Goal: Transaction & Acquisition: Obtain resource

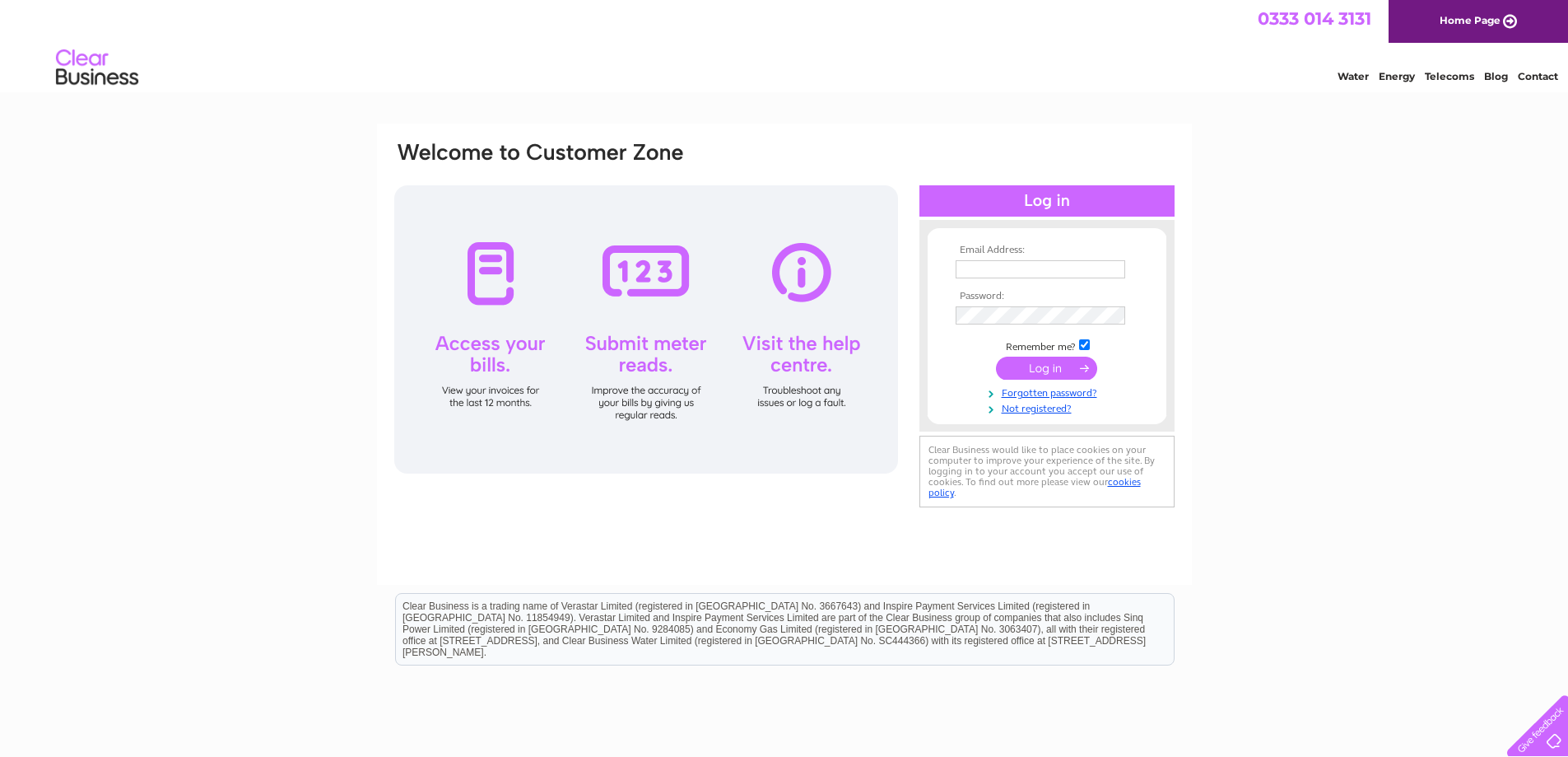
type input "[EMAIL_ADDRESS][DOMAIN_NAME]"
click at [1042, 363] on input "submit" at bounding box center [1046, 368] width 102 height 23
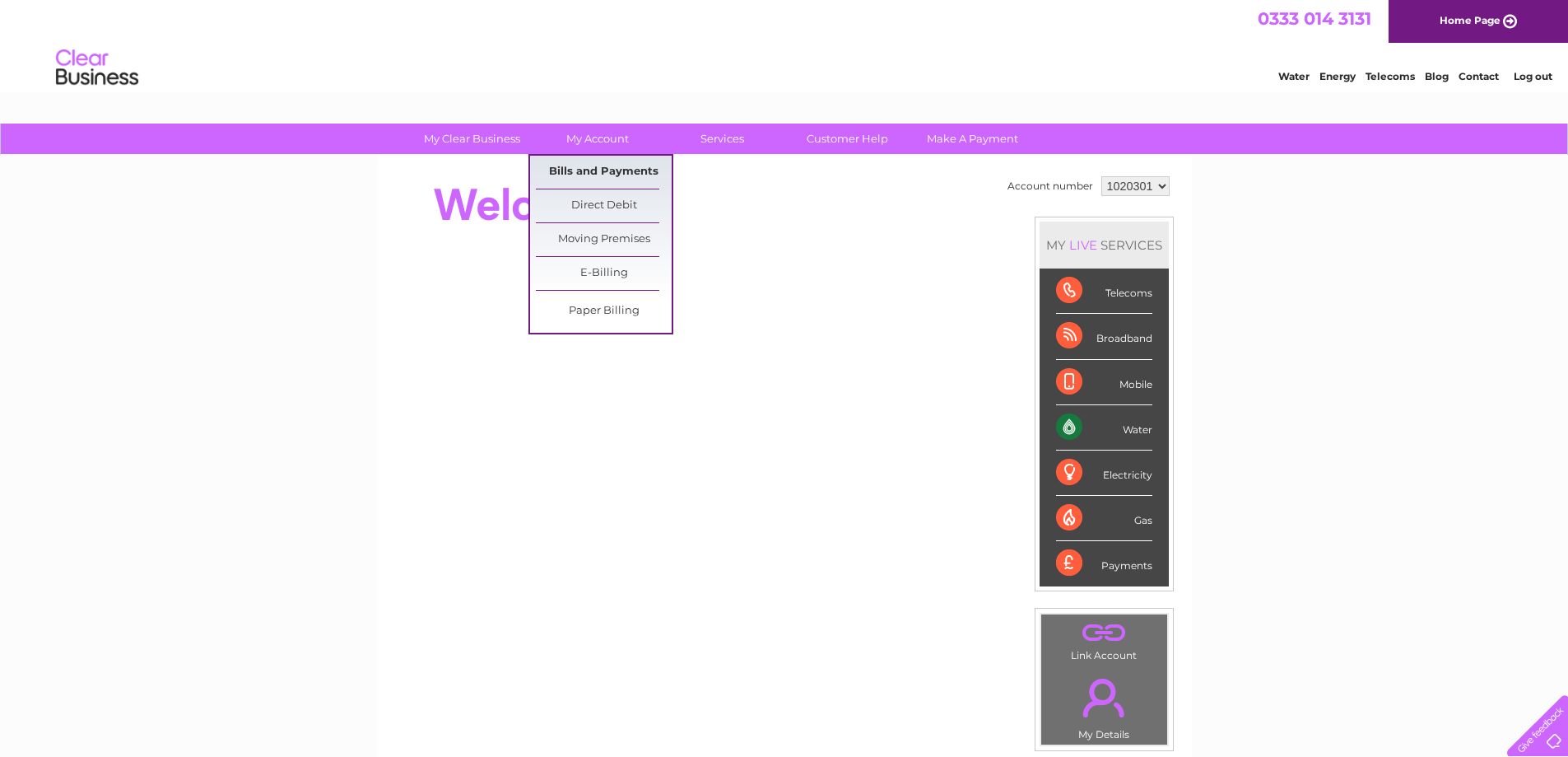
click at [608, 175] on link "Bills and Payments" at bounding box center [603, 172] width 136 height 33
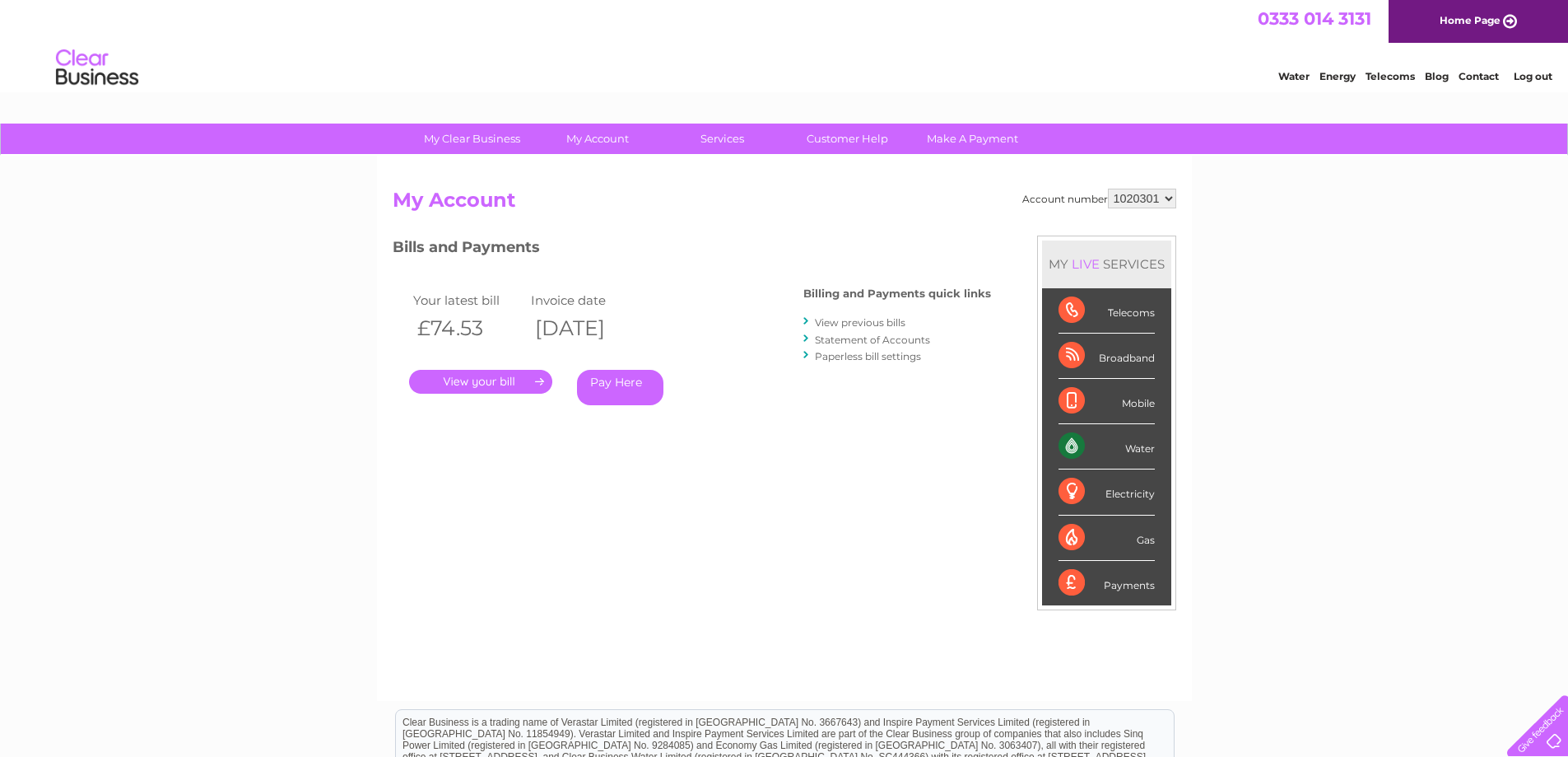
click at [478, 380] on link "." at bounding box center [480, 381] width 143 height 24
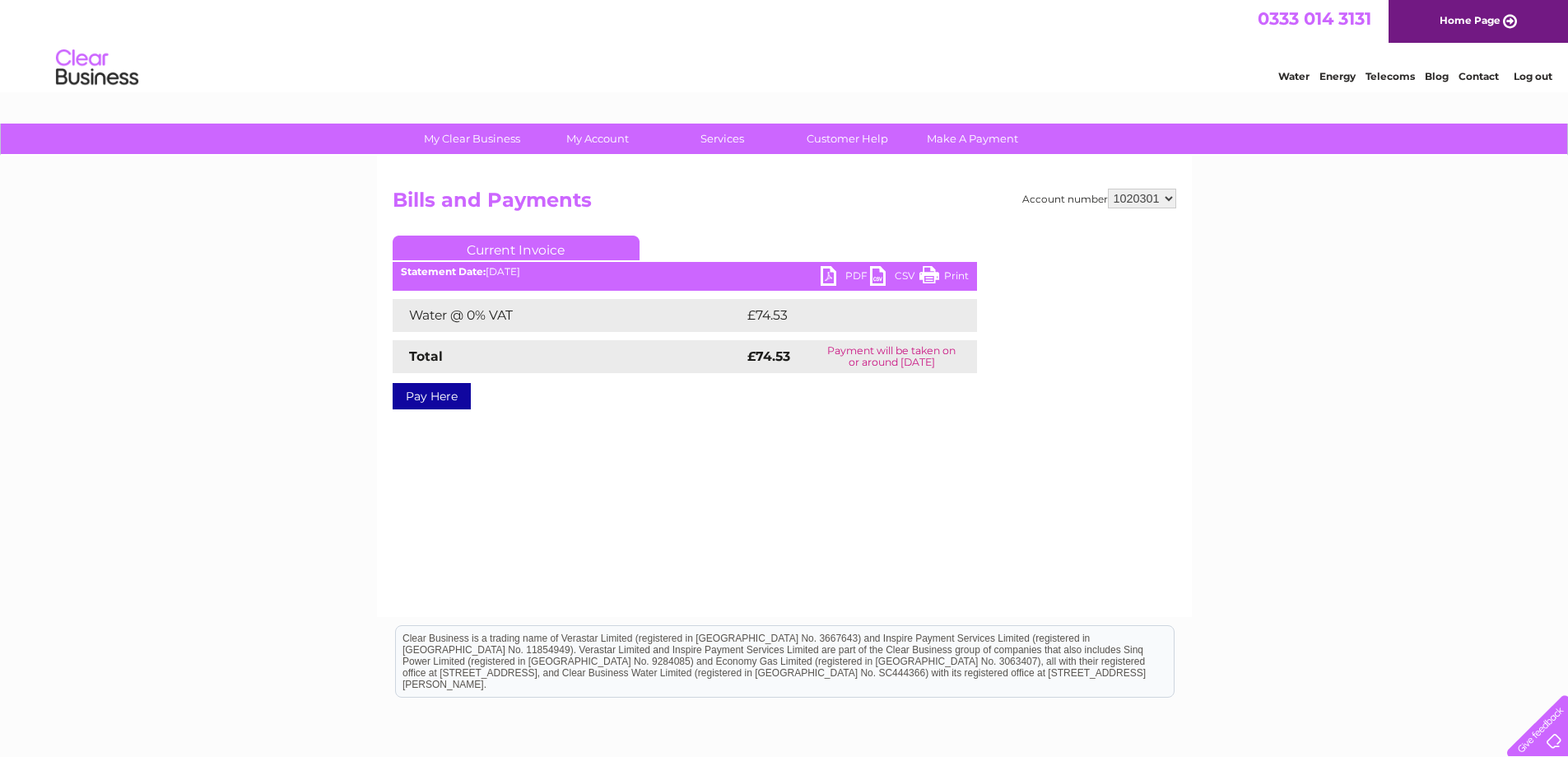
click at [839, 276] on link "PDF" at bounding box center [845, 277] width 49 height 24
click at [826, 271] on link "PDF" at bounding box center [845, 277] width 49 height 24
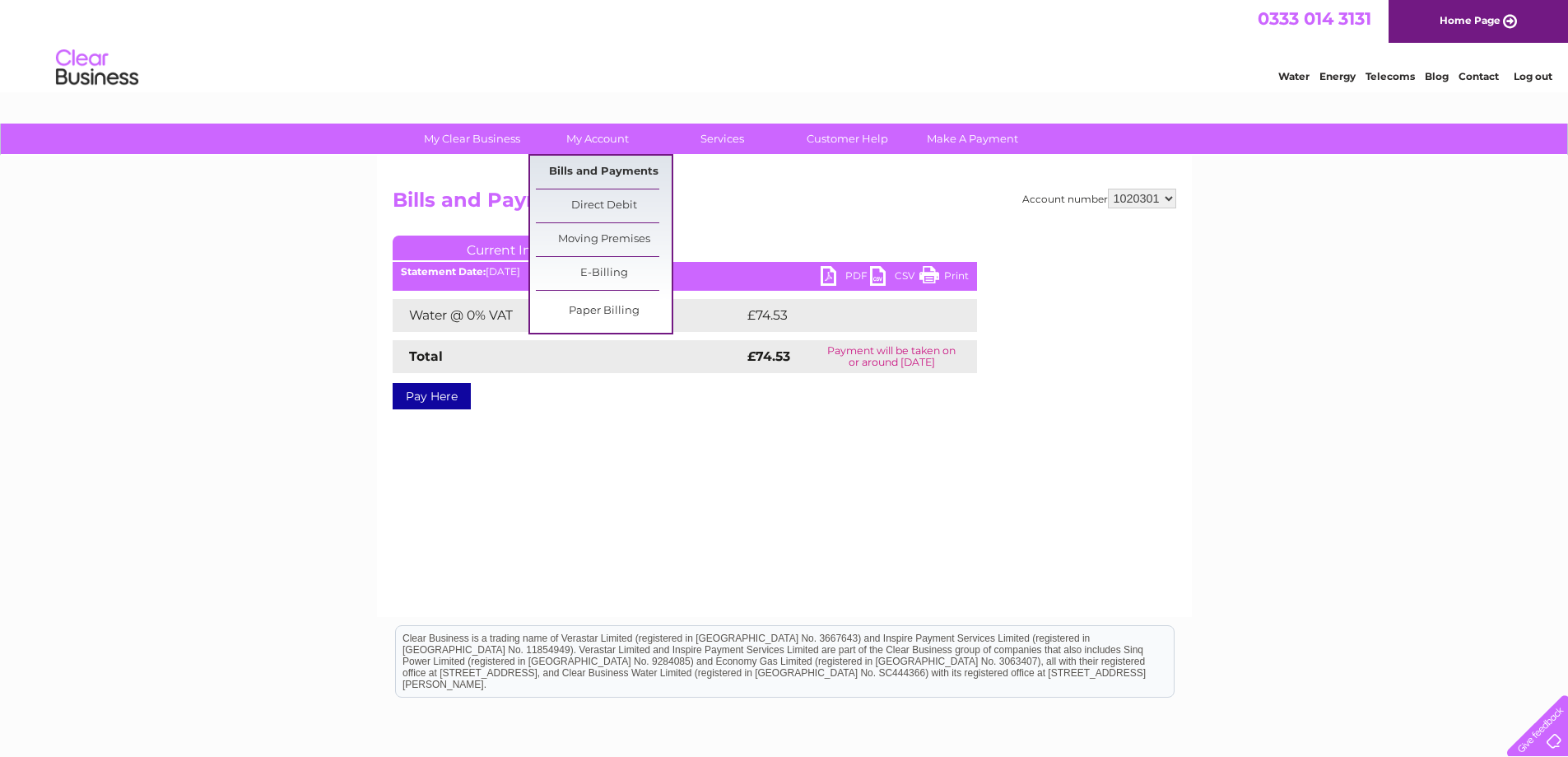
click at [574, 167] on link "Bills and Payments" at bounding box center [603, 172] width 136 height 33
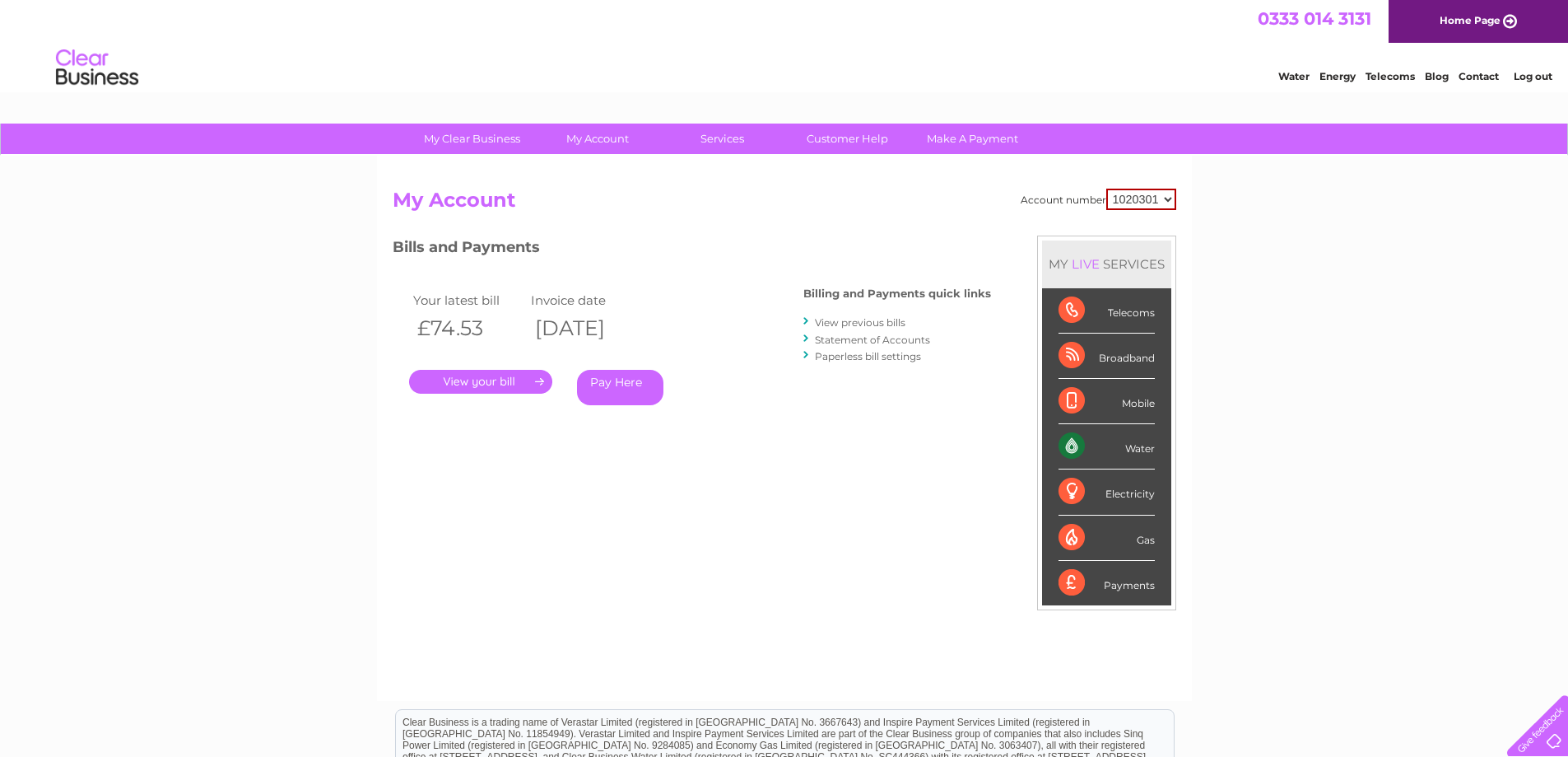
click at [839, 321] on link "View previous bills" at bounding box center [860, 322] width 91 height 12
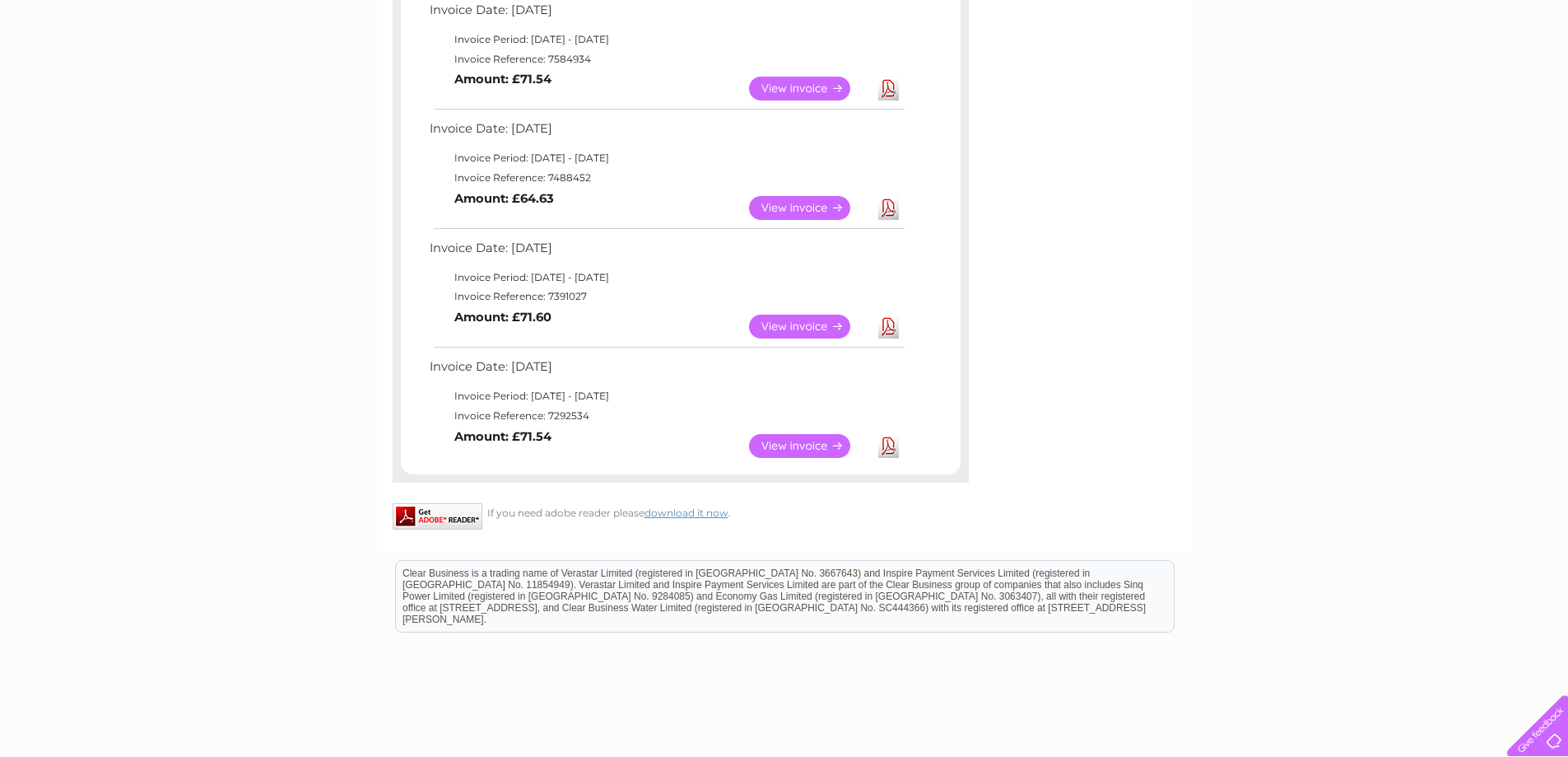
scroll to position [1070, 0]
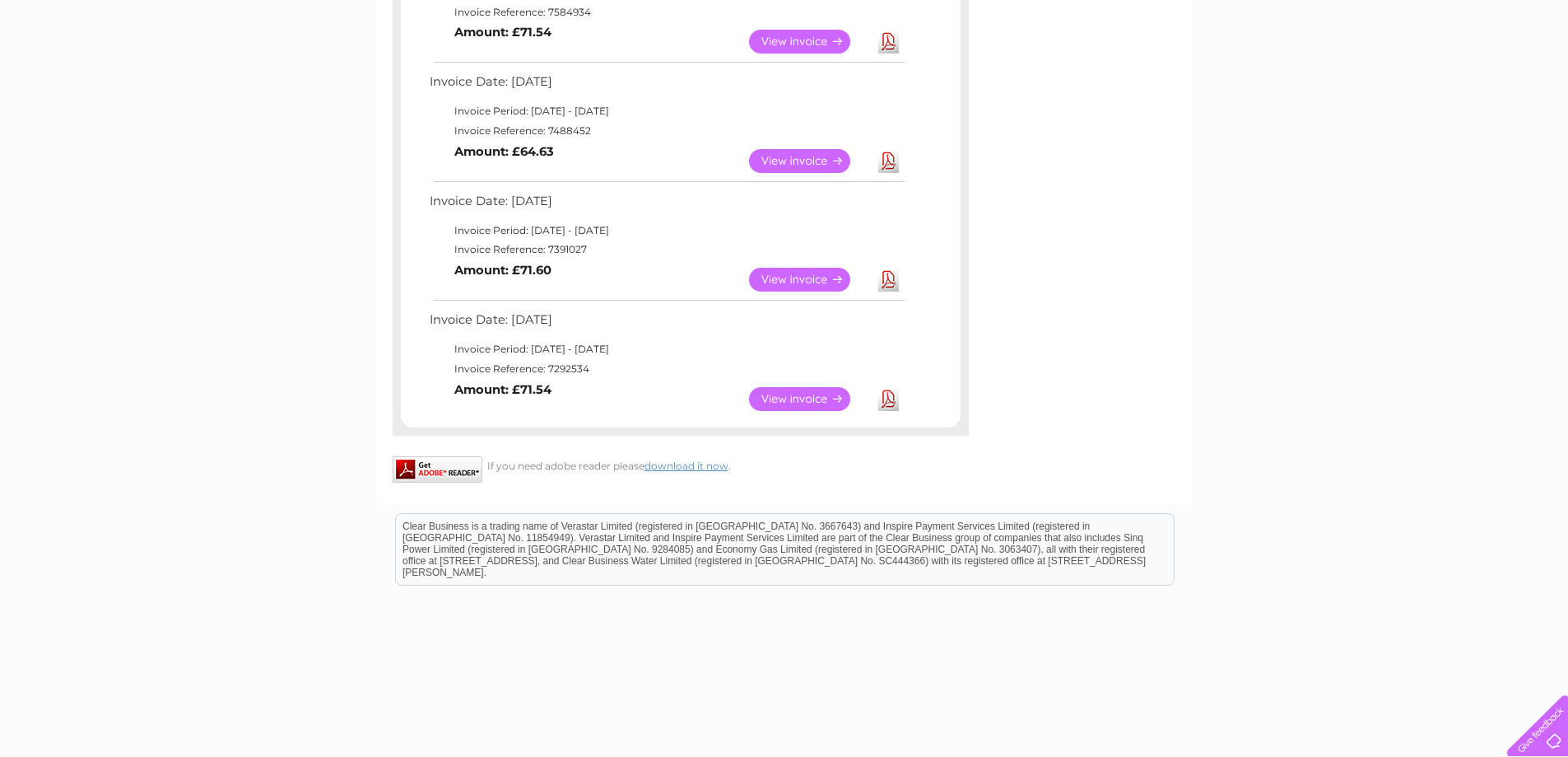
click at [886, 396] on link "Download" at bounding box center [888, 399] width 21 height 24
click at [890, 394] on link "Download" at bounding box center [888, 399] width 21 height 24
click at [887, 271] on link "Download" at bounding box center [888, 279] width 21 height 24
click at [896, 165] on link "Download" at bounding box center [888, 161] width 21 height 24
click at [886, 40] on link "Download" at bounding box center [888, 42] width 21 height 24
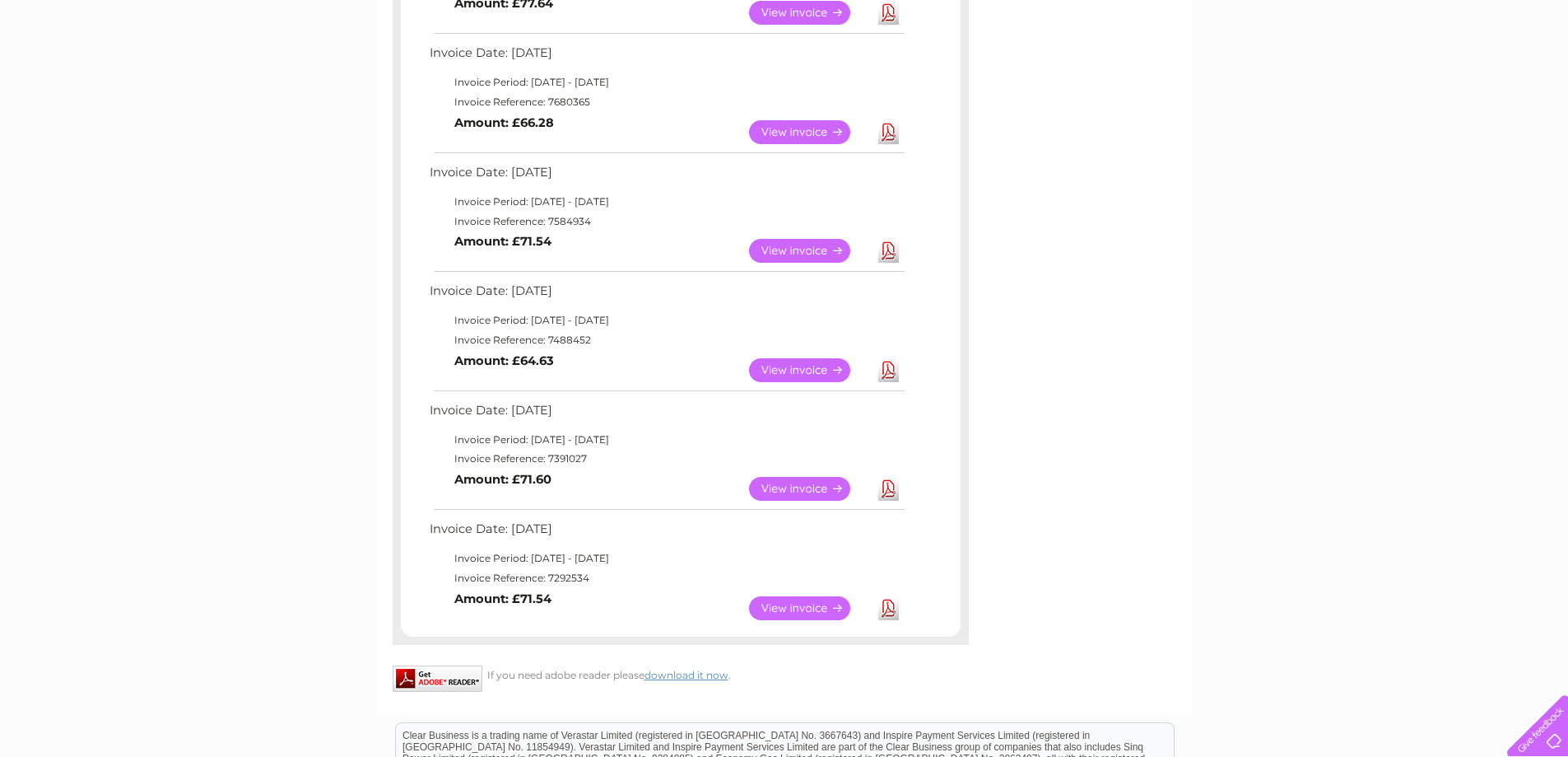
scroll to position [824, 0]
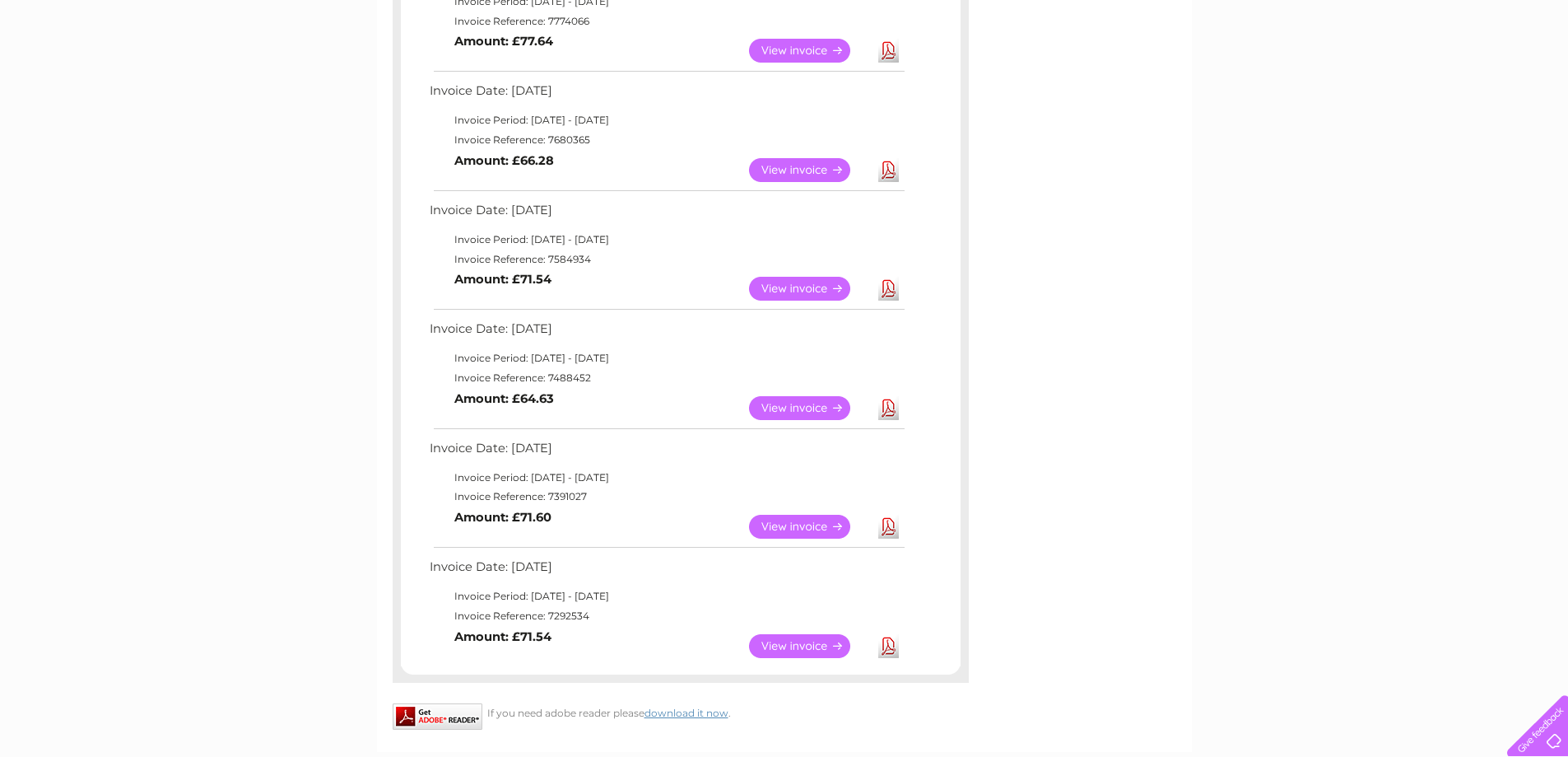
click at [892, 175] on link "Download" at bounding box center [888, 170] width 21 height 24
click at [886, 37] on td "Download" at bounding box center [888, 51] width 29 height 32
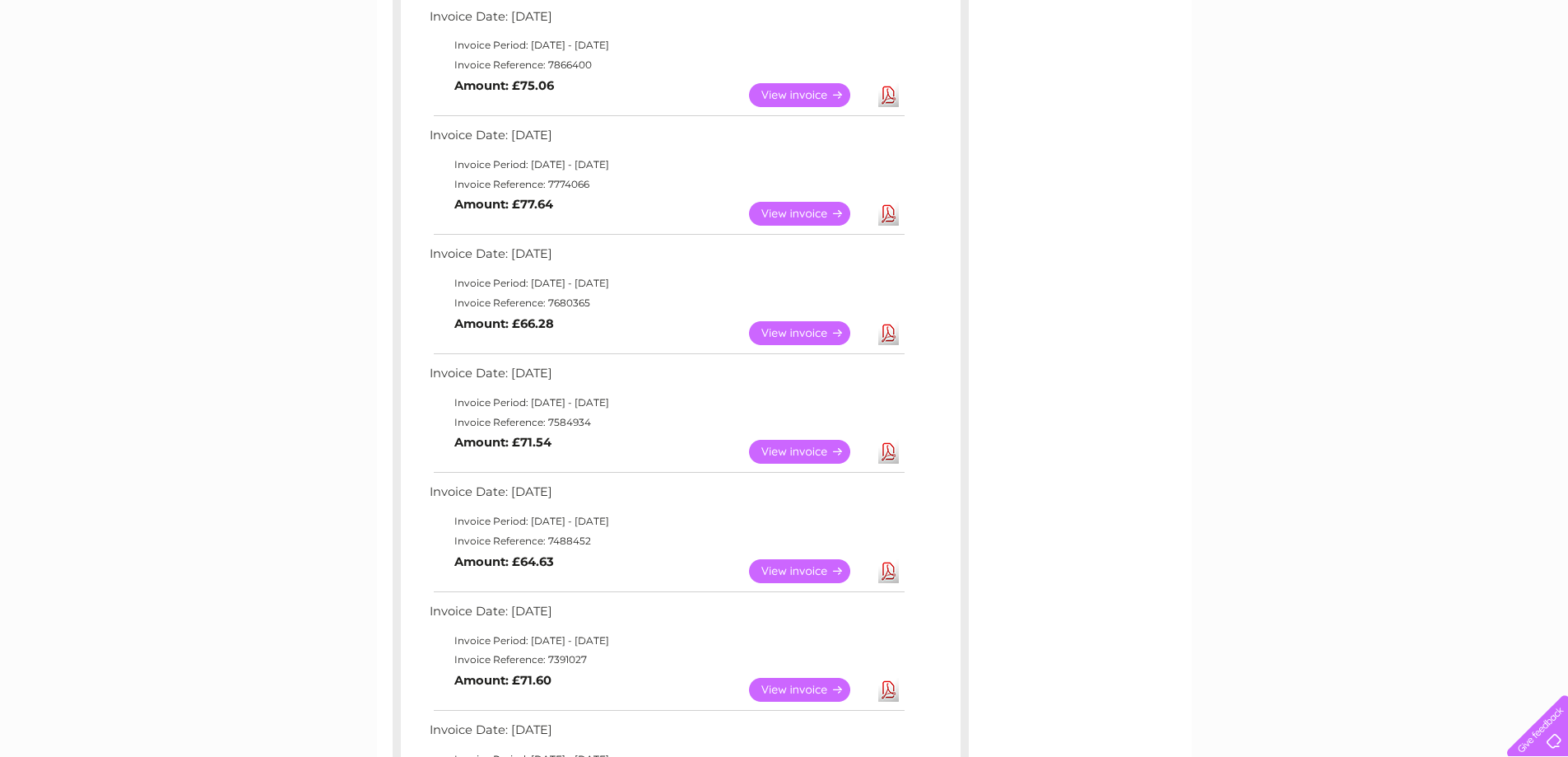
scroll to position [659, 0]
click at [881, 98] on link "Download" at bounding box center [888, 97] width 21 height 24
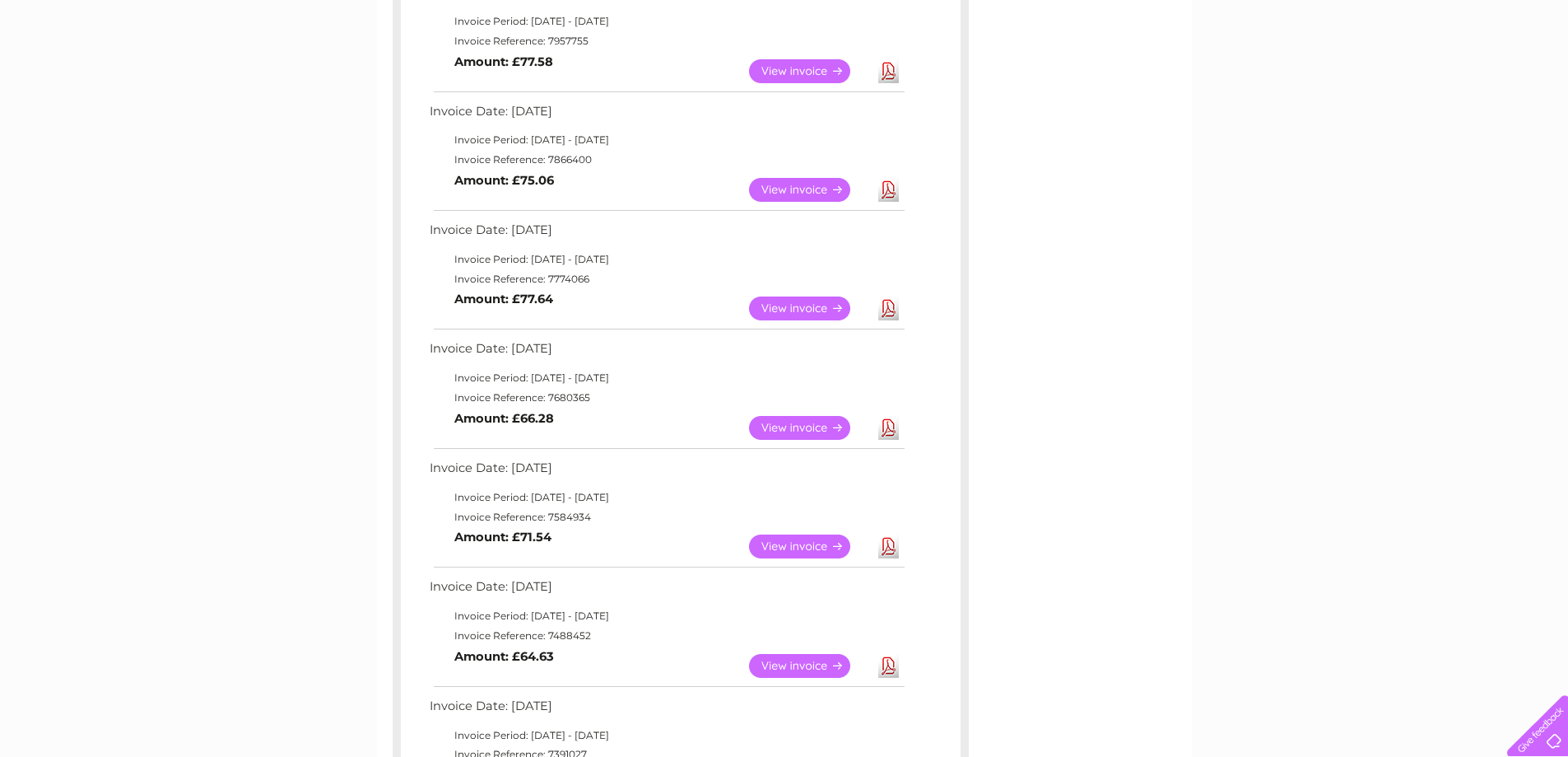
scroll to position [494, 0]
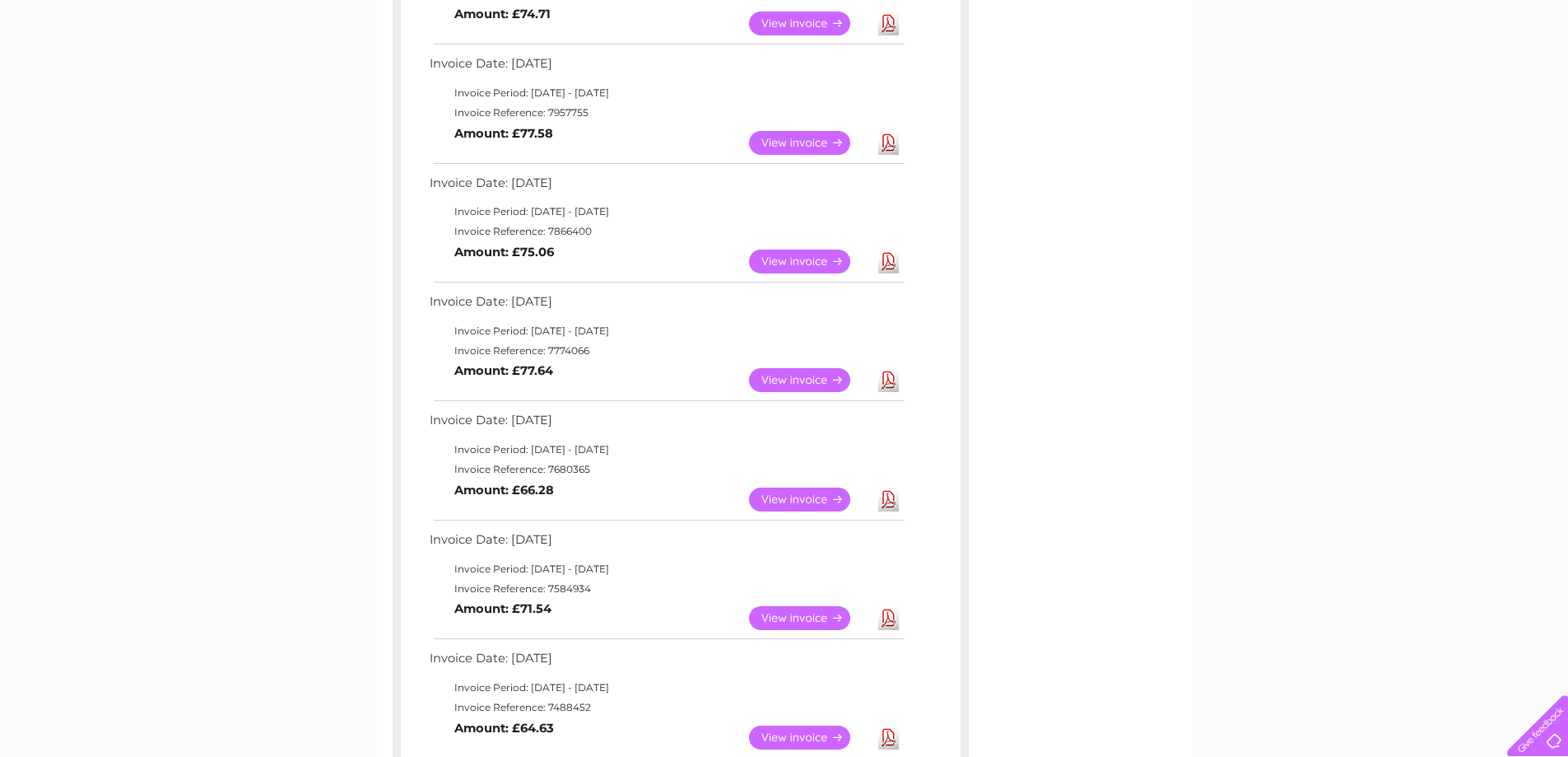
click at [891, 142] on link "Download" at bounding box center [888, 142] width 21 height 24
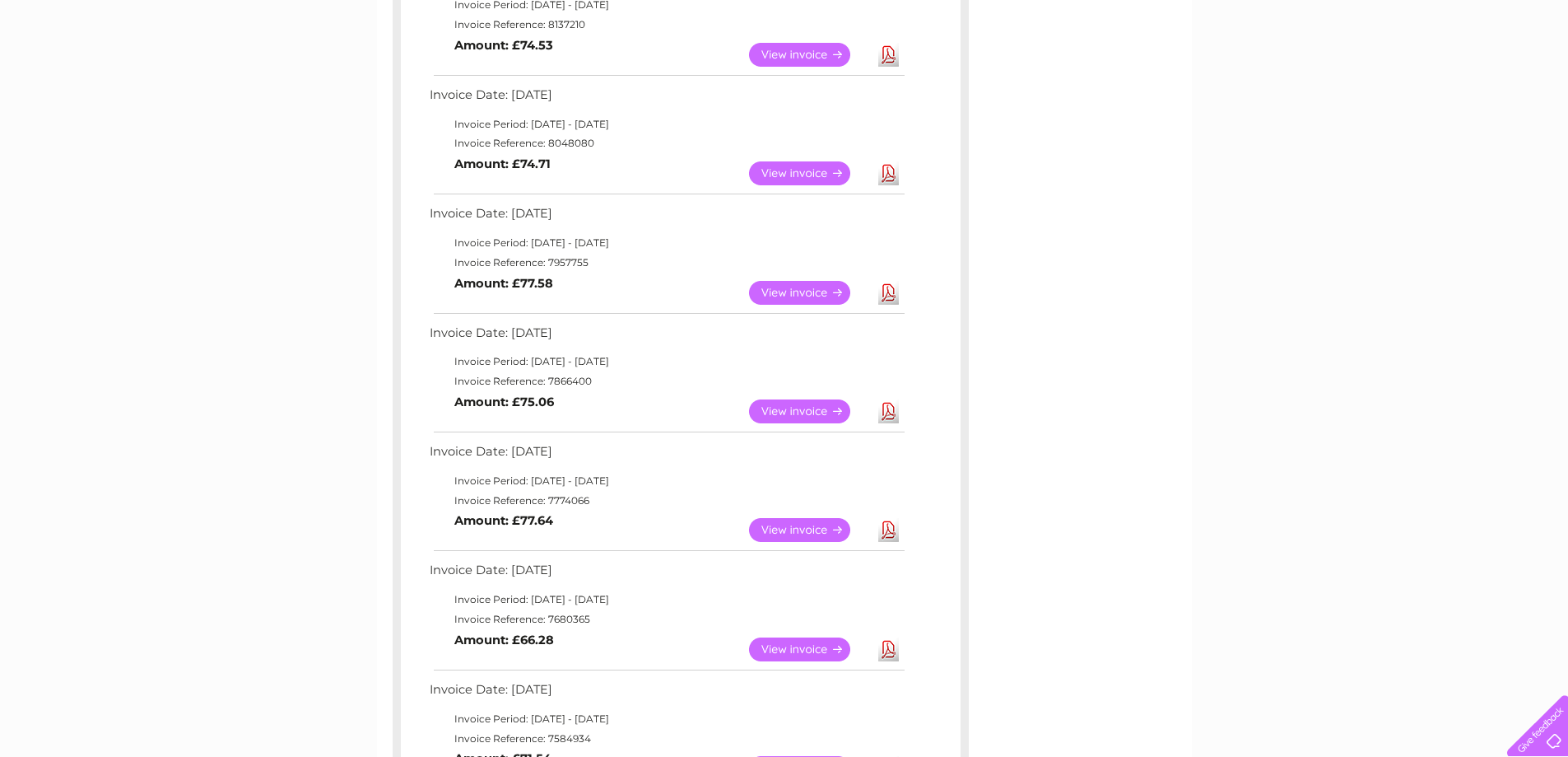
scroll to position [329, 0]
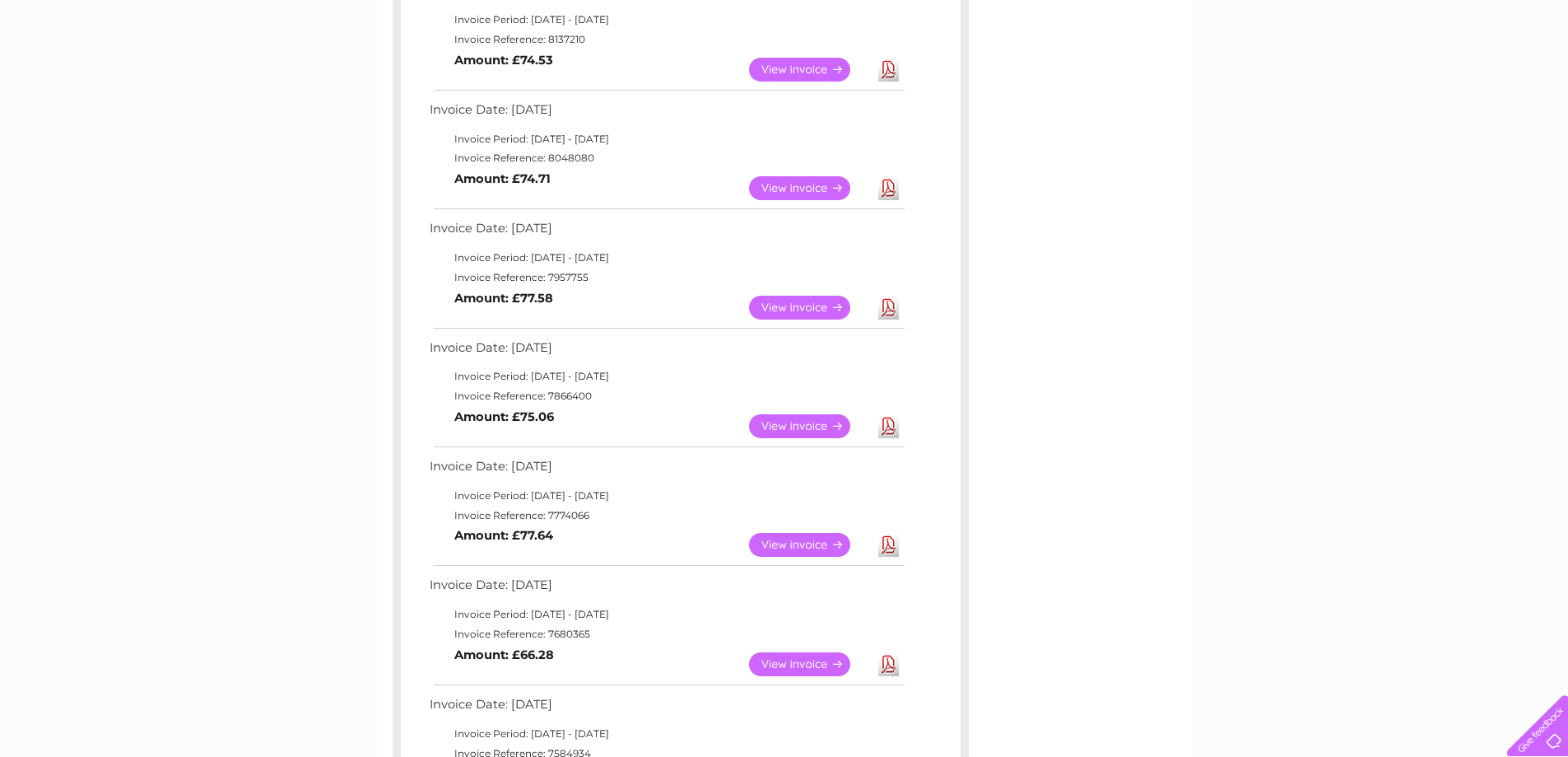
click at [885, 189] on link "Download" at bounding box center [888, 188] width 21 height 24
click at [886, 72] on link "Download" at bounding box center [888, 69] width 21 height 24
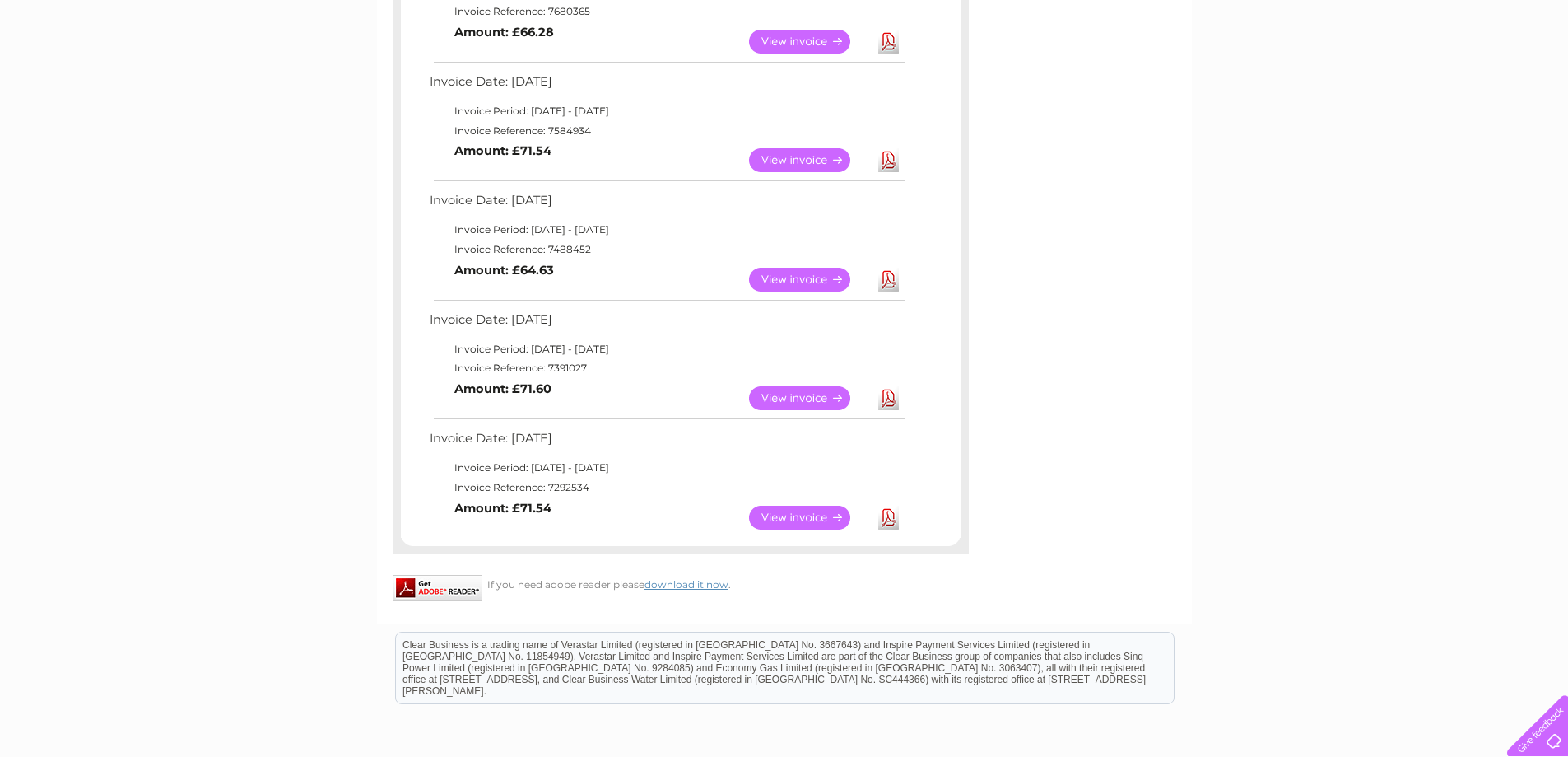
scroll to position [988, 0]
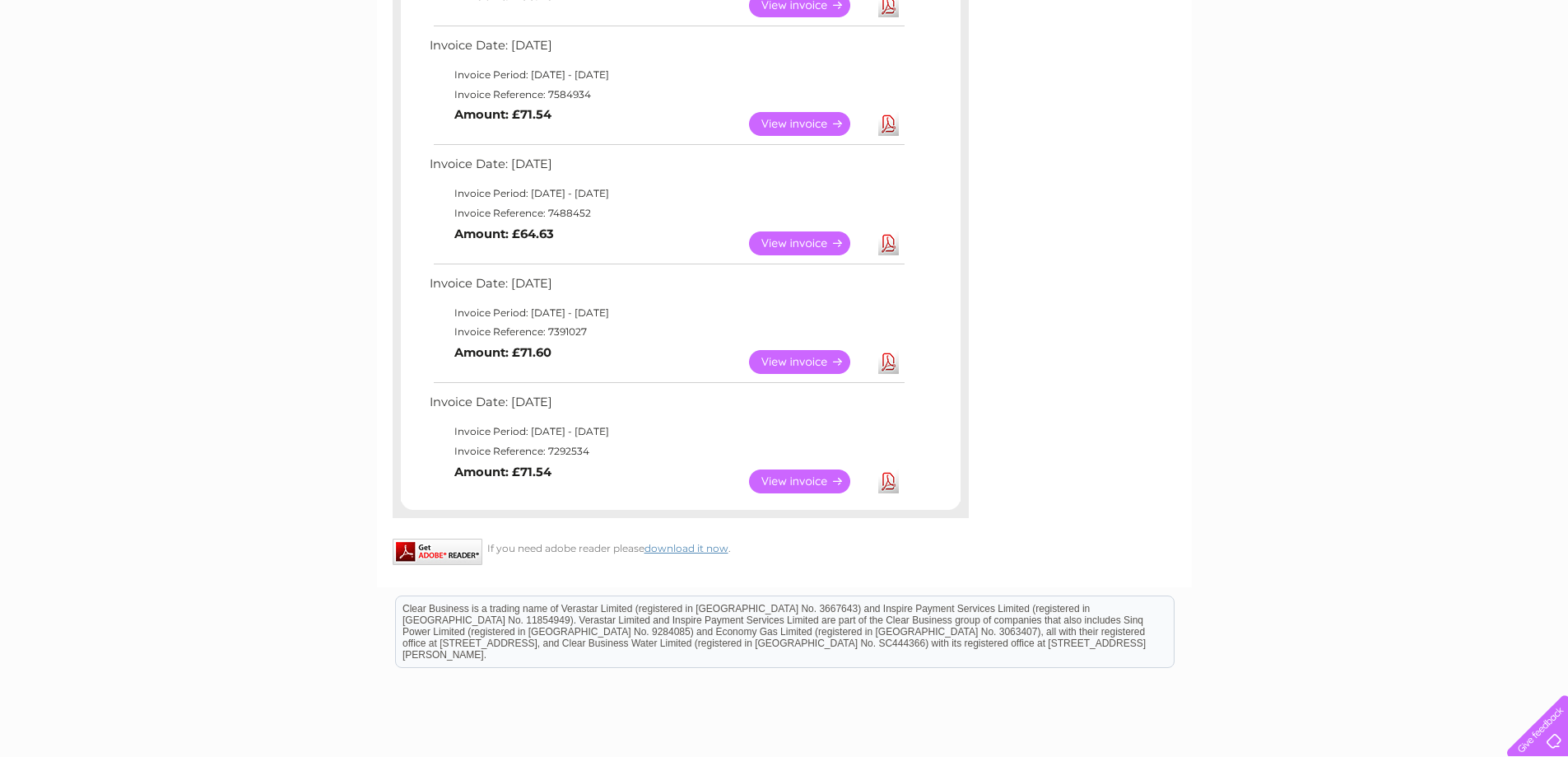
click at [893, 362] on link "Download" at bounding box center [888, 361] width 21 height 24
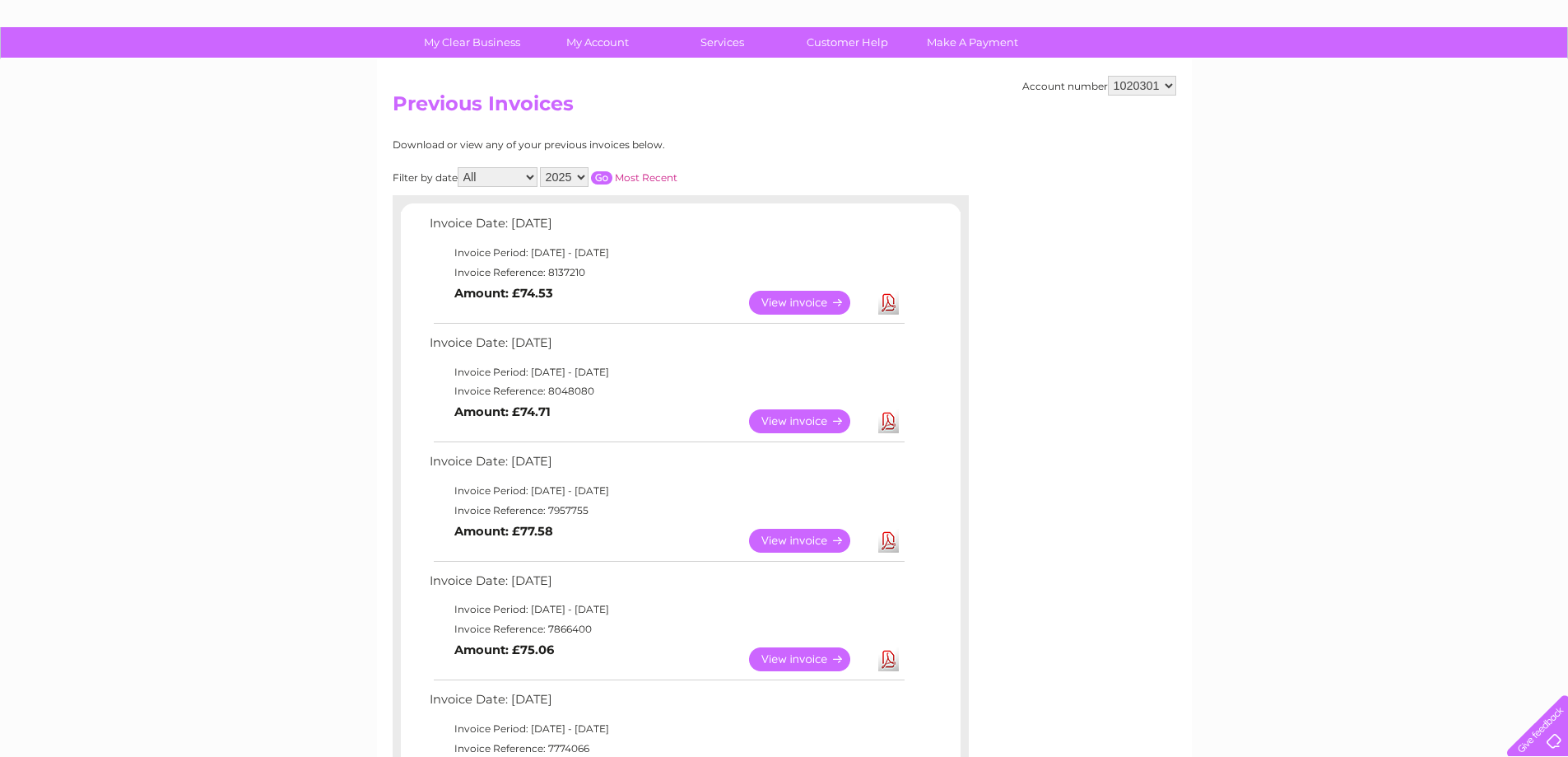
scroll to position [0, 0]
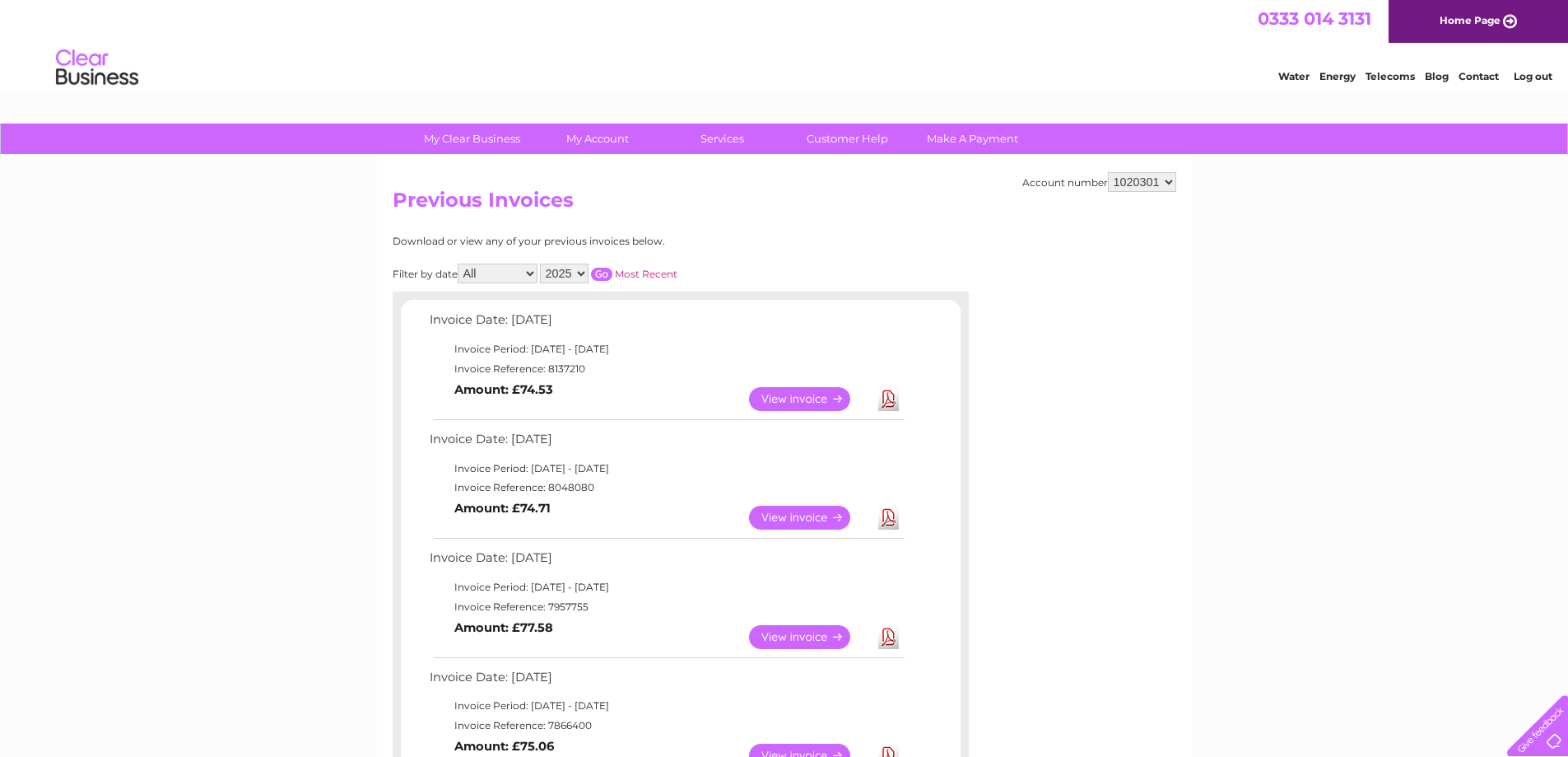
click at [583, 276] on select "2025 2024 2023 2022" at bounding box center [564, 273] width 48 height 20
click at [583, 272] on select "2025 2024 2023 2022" at bounding box center [564, 273] width 48 height 20
select select "2024"
click at [542, 263] on select "2025 2024 2023 2022" at bounding box center [564, 273] width 48 height 20
click at [528, 273] on select "All January February March April May June July August September October Novembe…" at bounding box center [498, 273] width 80 height 20
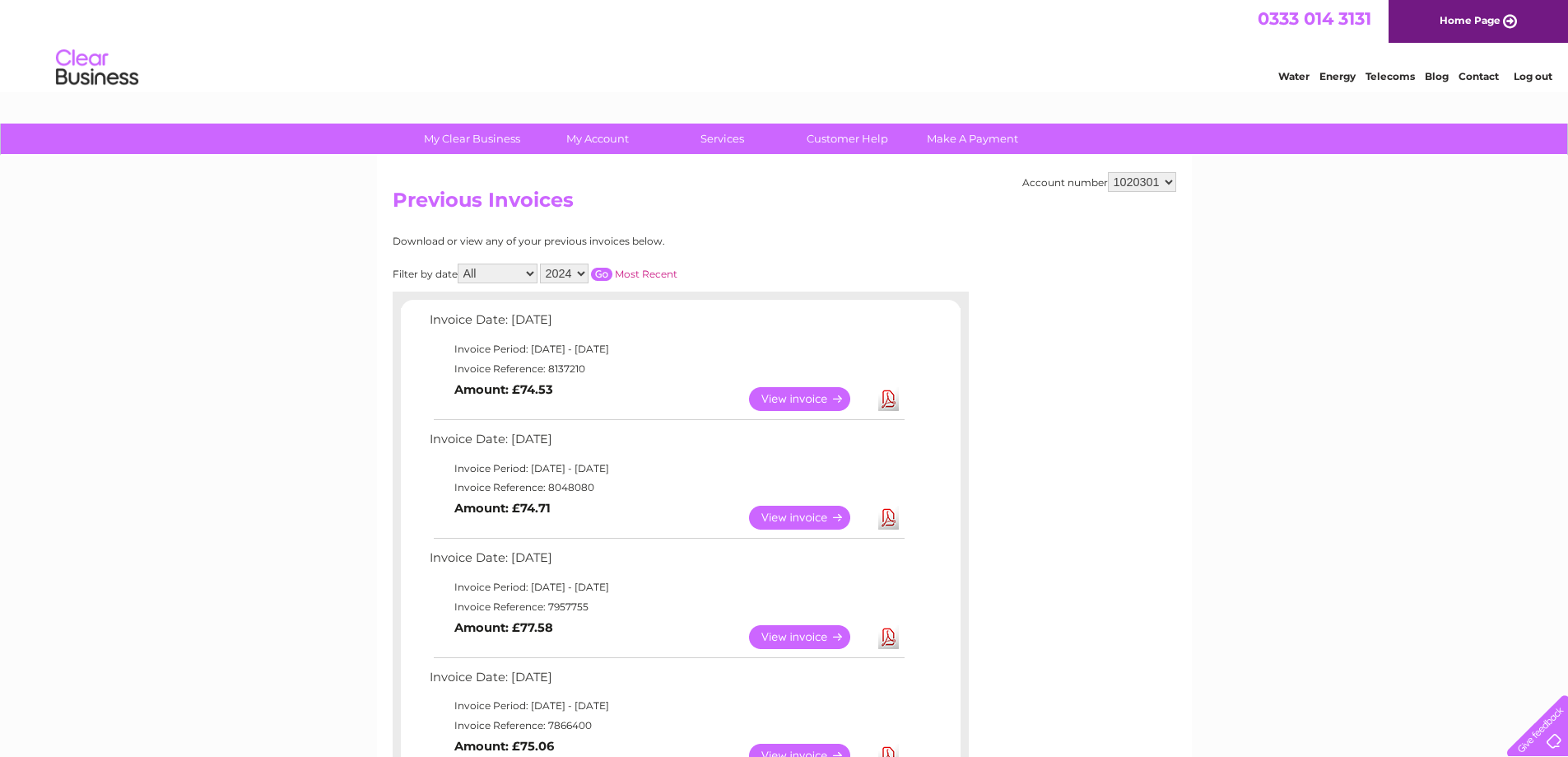
click at [607, 271] on input "button" at bounding box center [602, 274] width 22 height 13
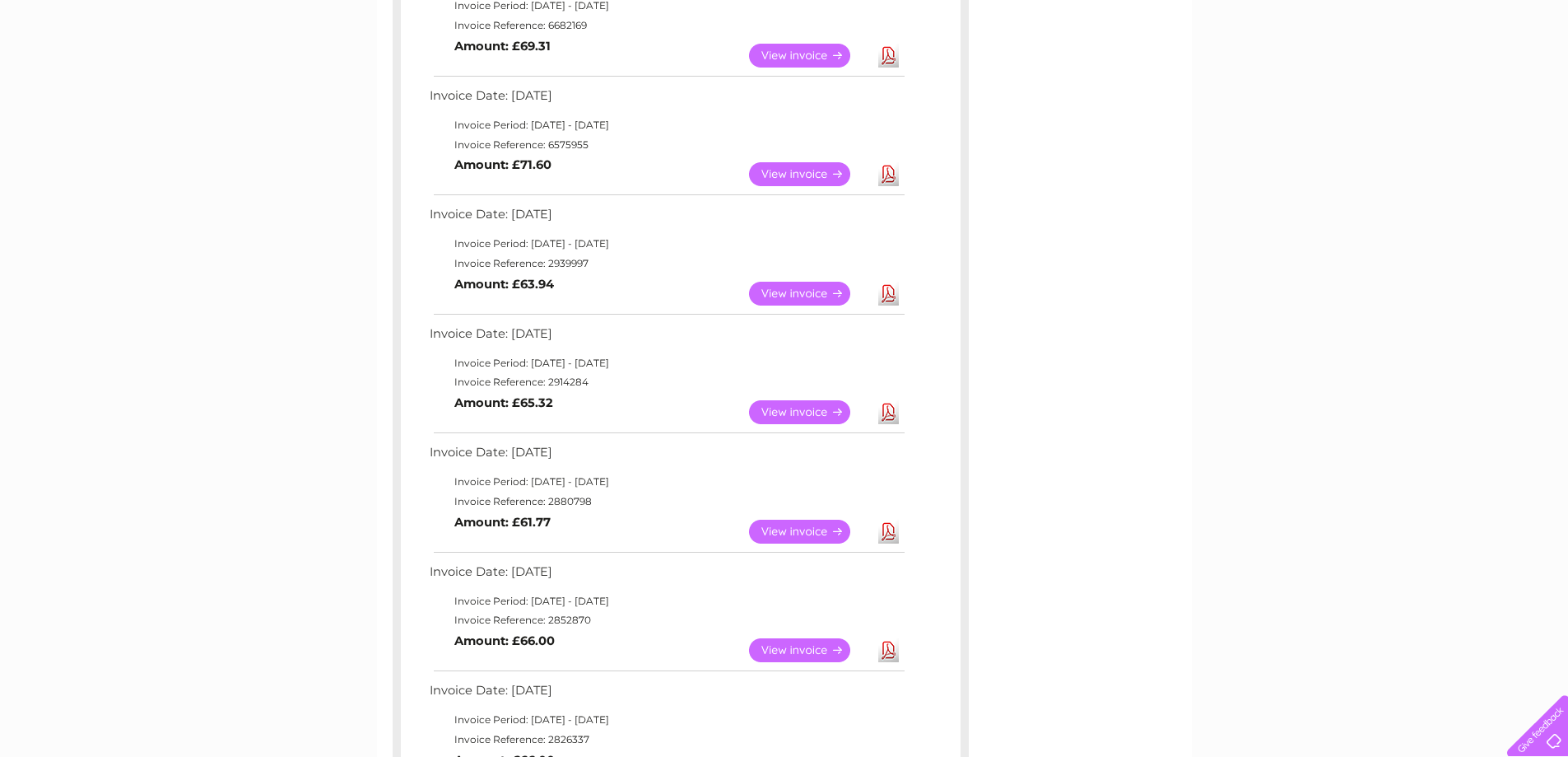
scroll to position [855, 0]
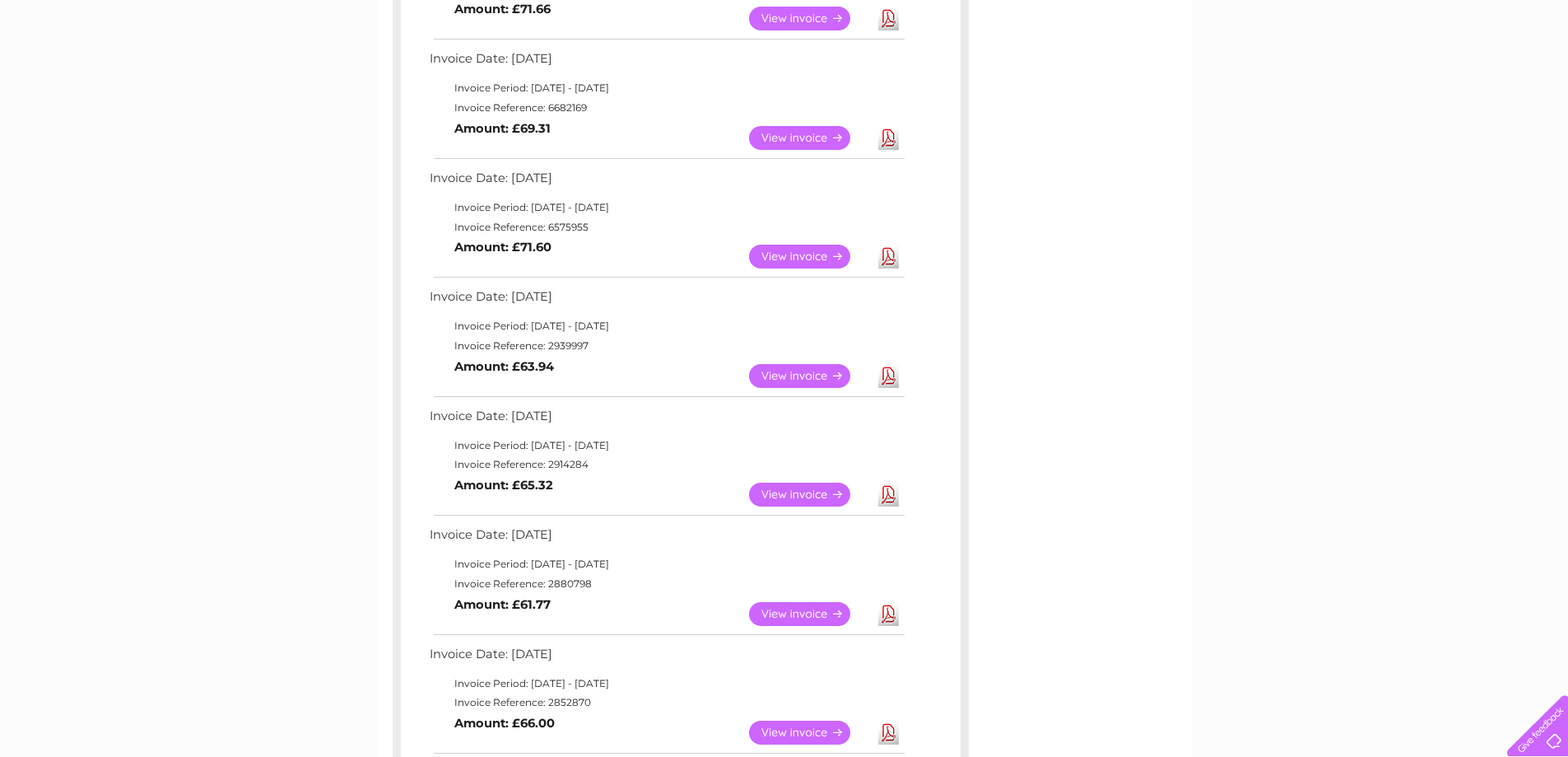
click at [886, 252] on link "Download" at bounding box center [888, 256] width 21 height 24
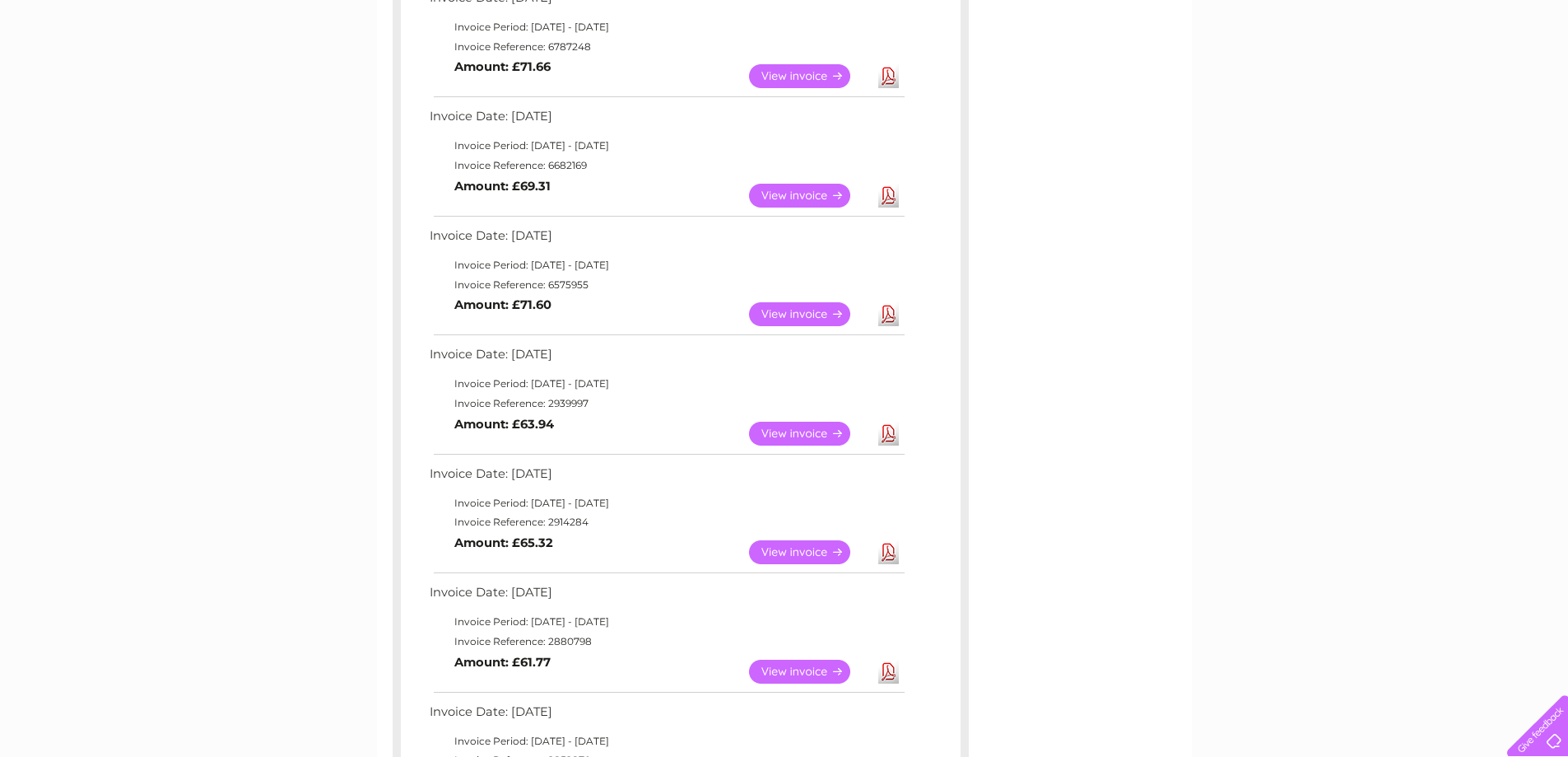
scroll to position [773, 0]
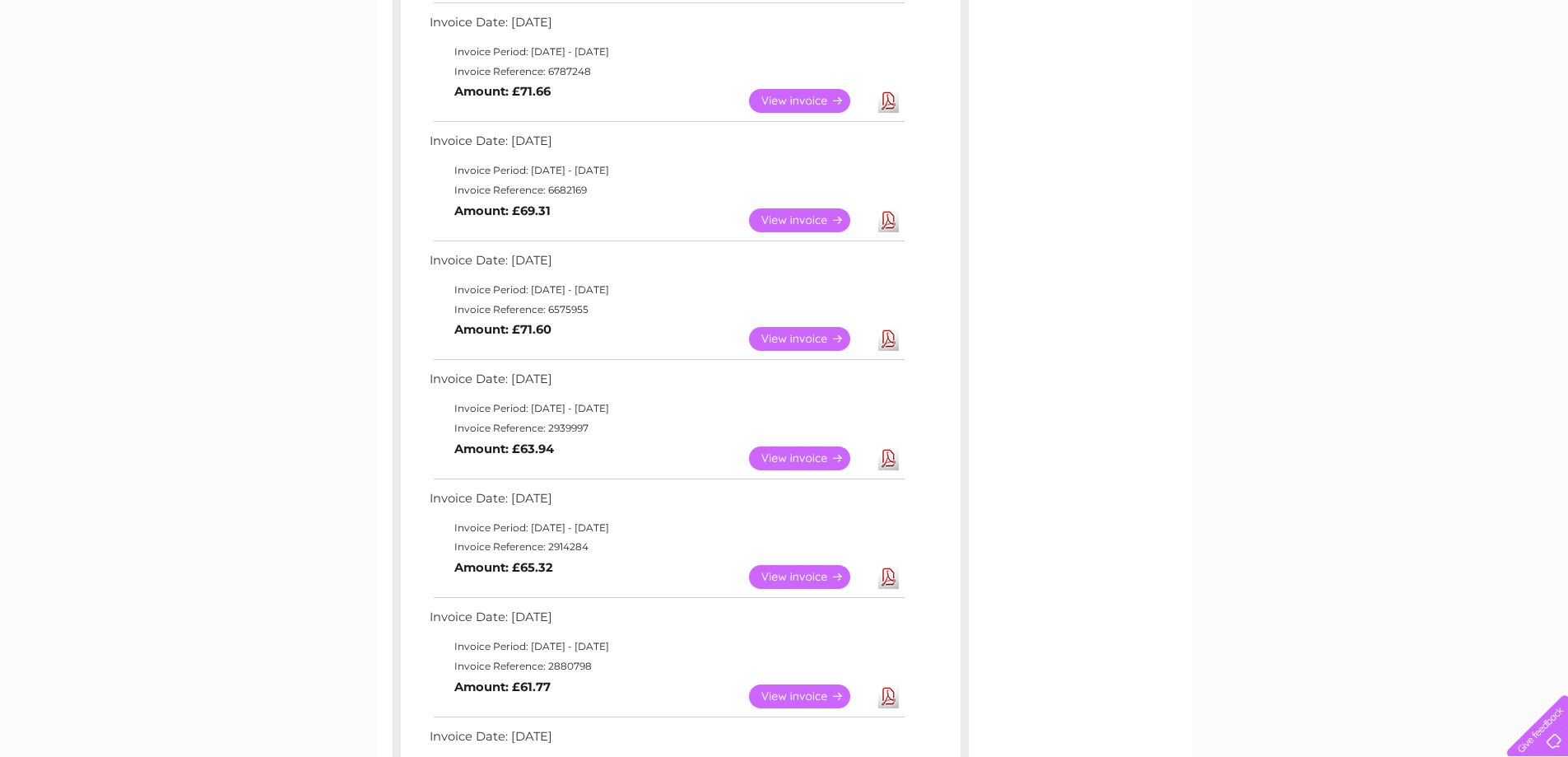
click at [878, 218] on link "Download" at bounding box center [888, 220] width 21 height 24
click at [893, 106] on link "Download" at bounding box center [888, 101] width 21 height 24
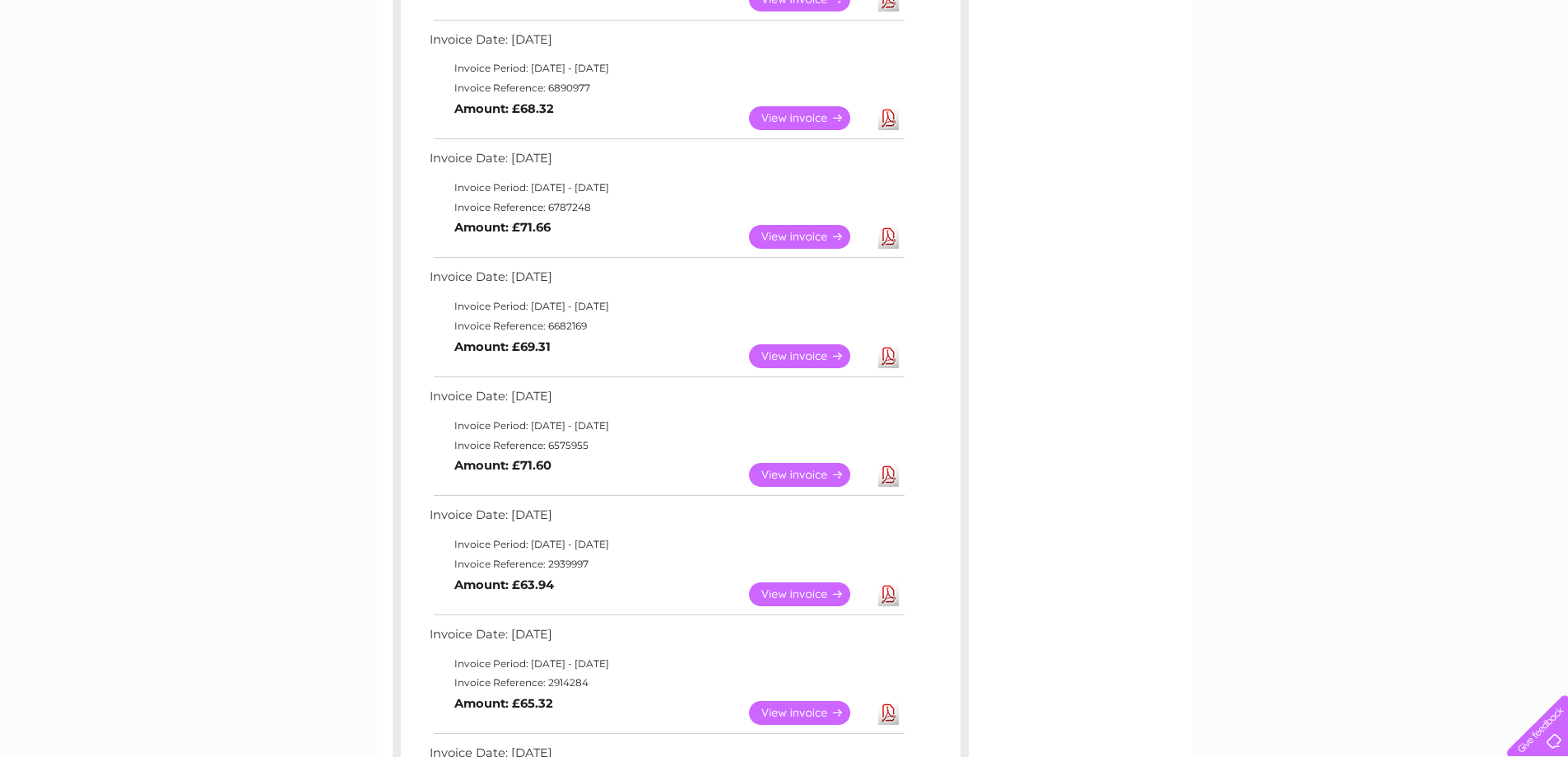
scroll to position [609, 0]
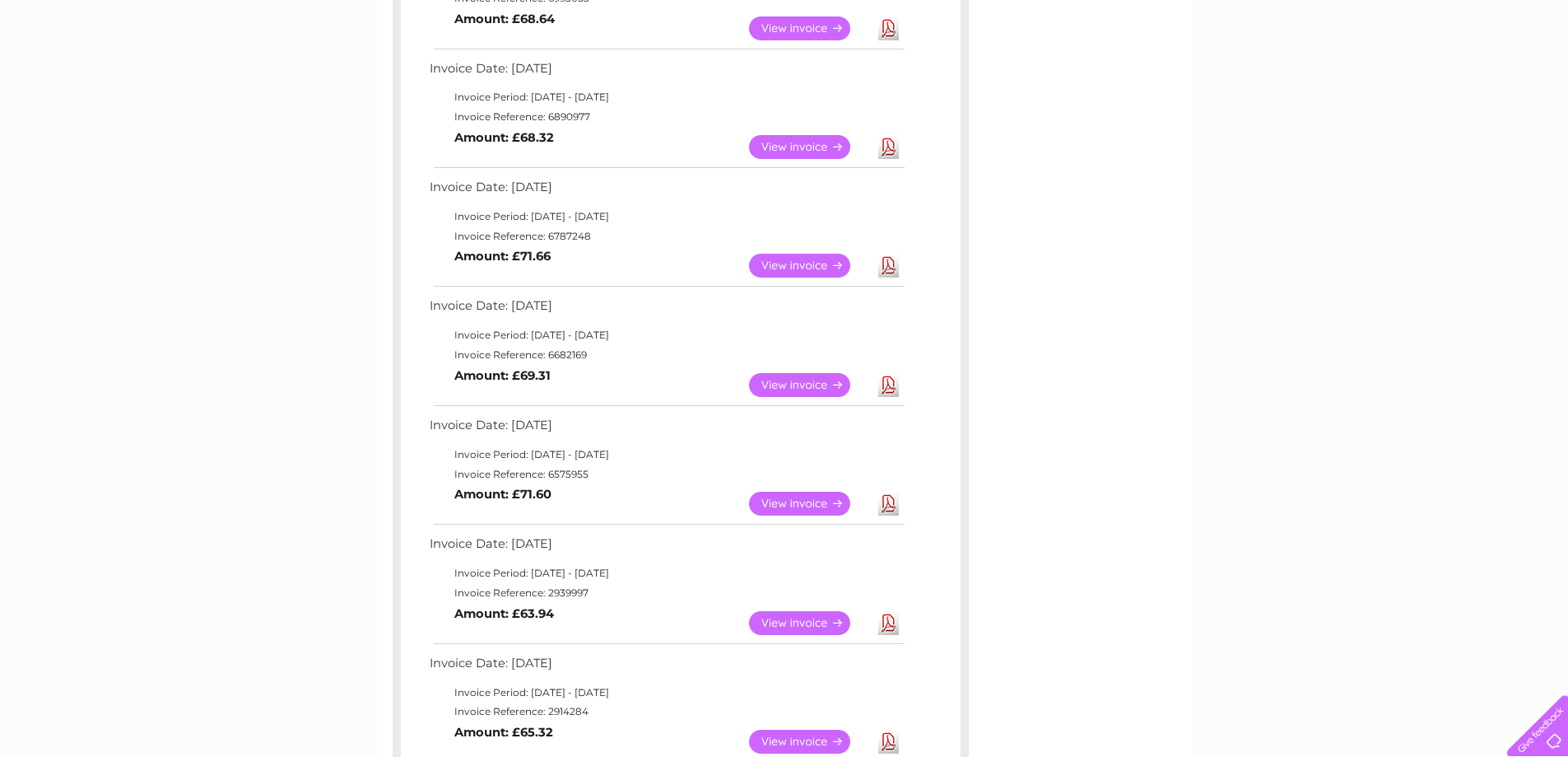
click at [881, 146] on link "Download" at bounding box center [888, 147] width 21 height 24
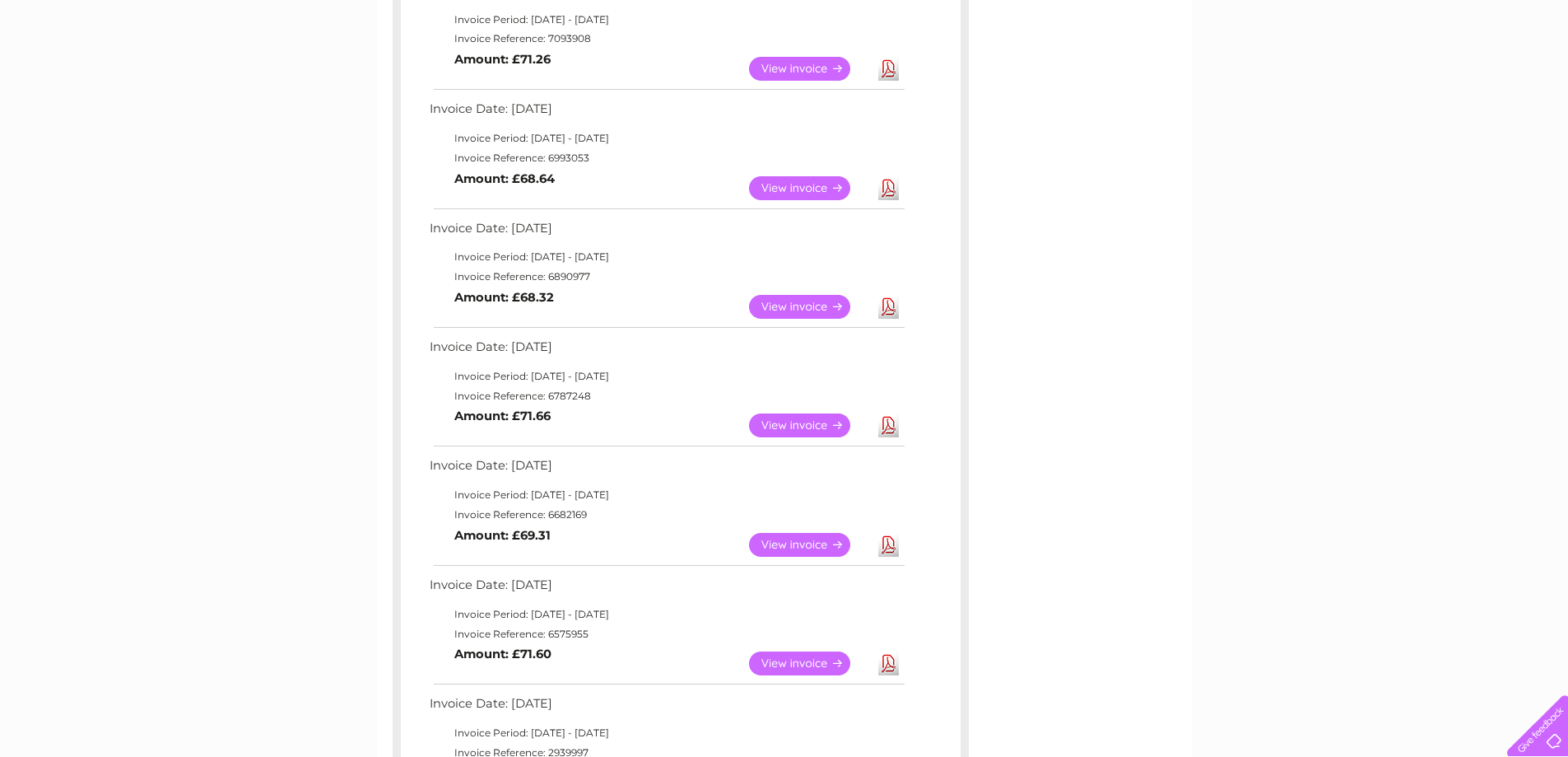
scroll to position [444, 0]
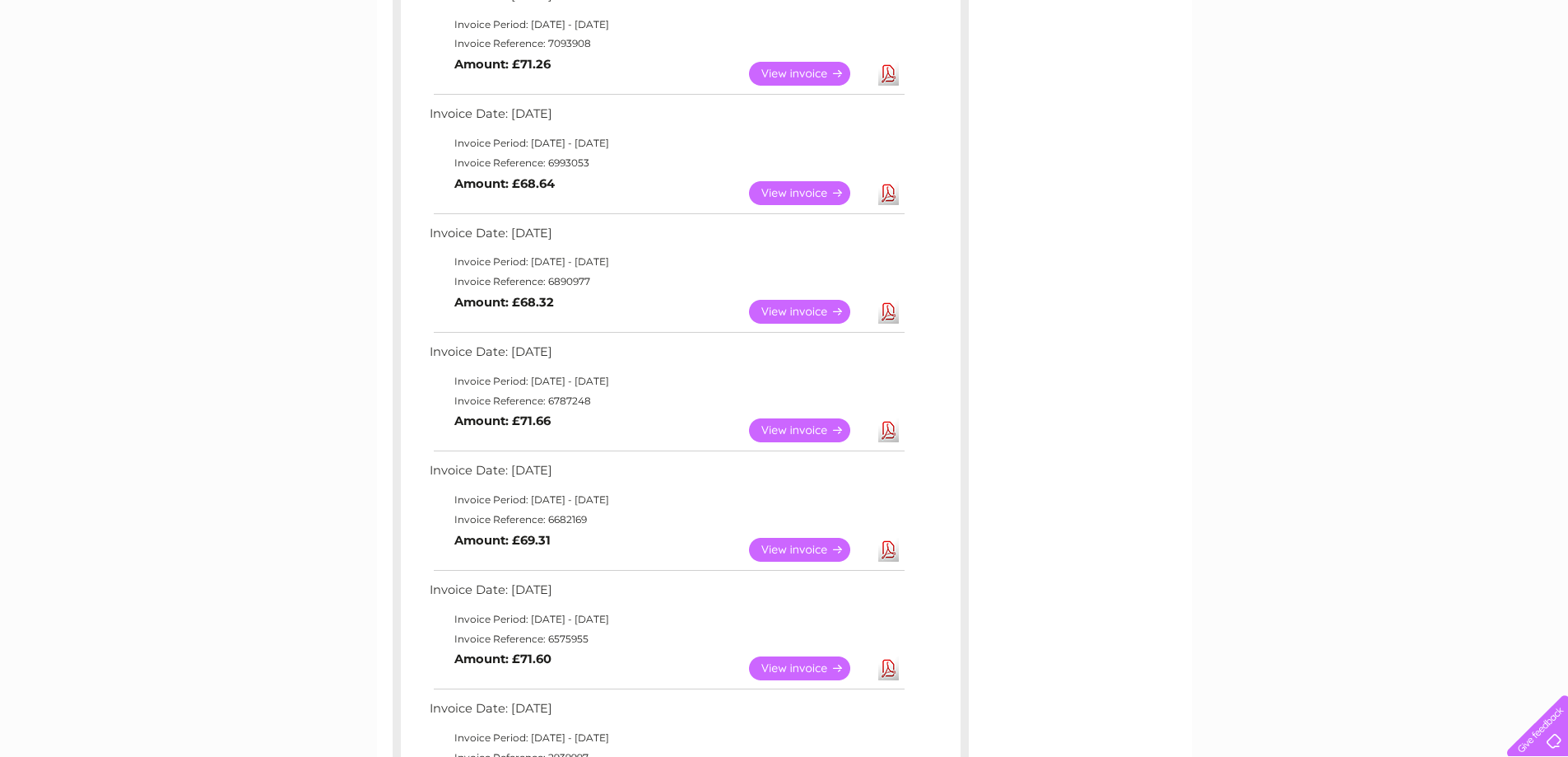
click at [889, 189] on link "Download" at bounding box center [888, 193] width 21 height 24
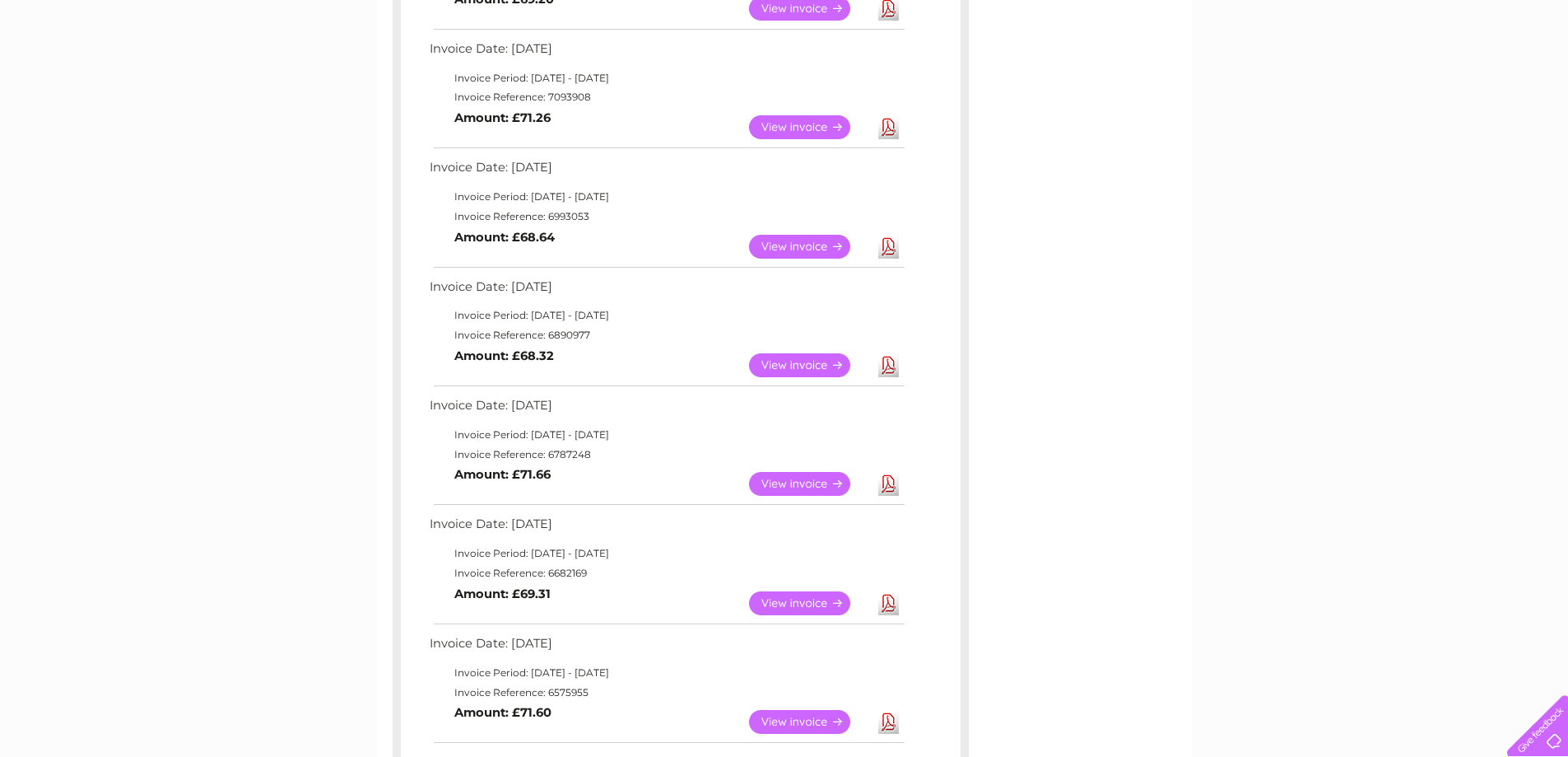
scroll to position [361, 0]
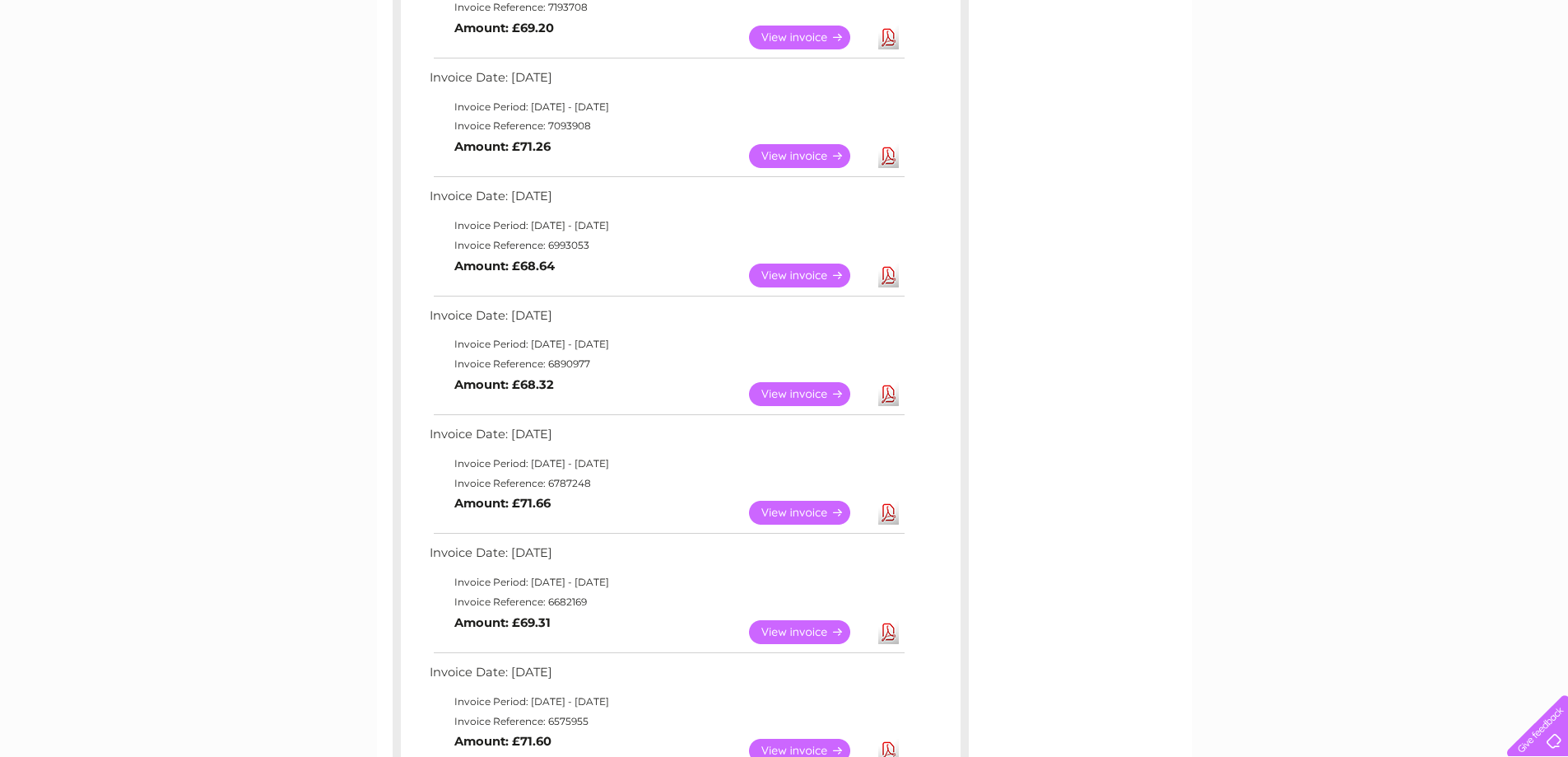
click at [890, 148] on link "Download" at bounding box center [888, 156] width 21 height 24
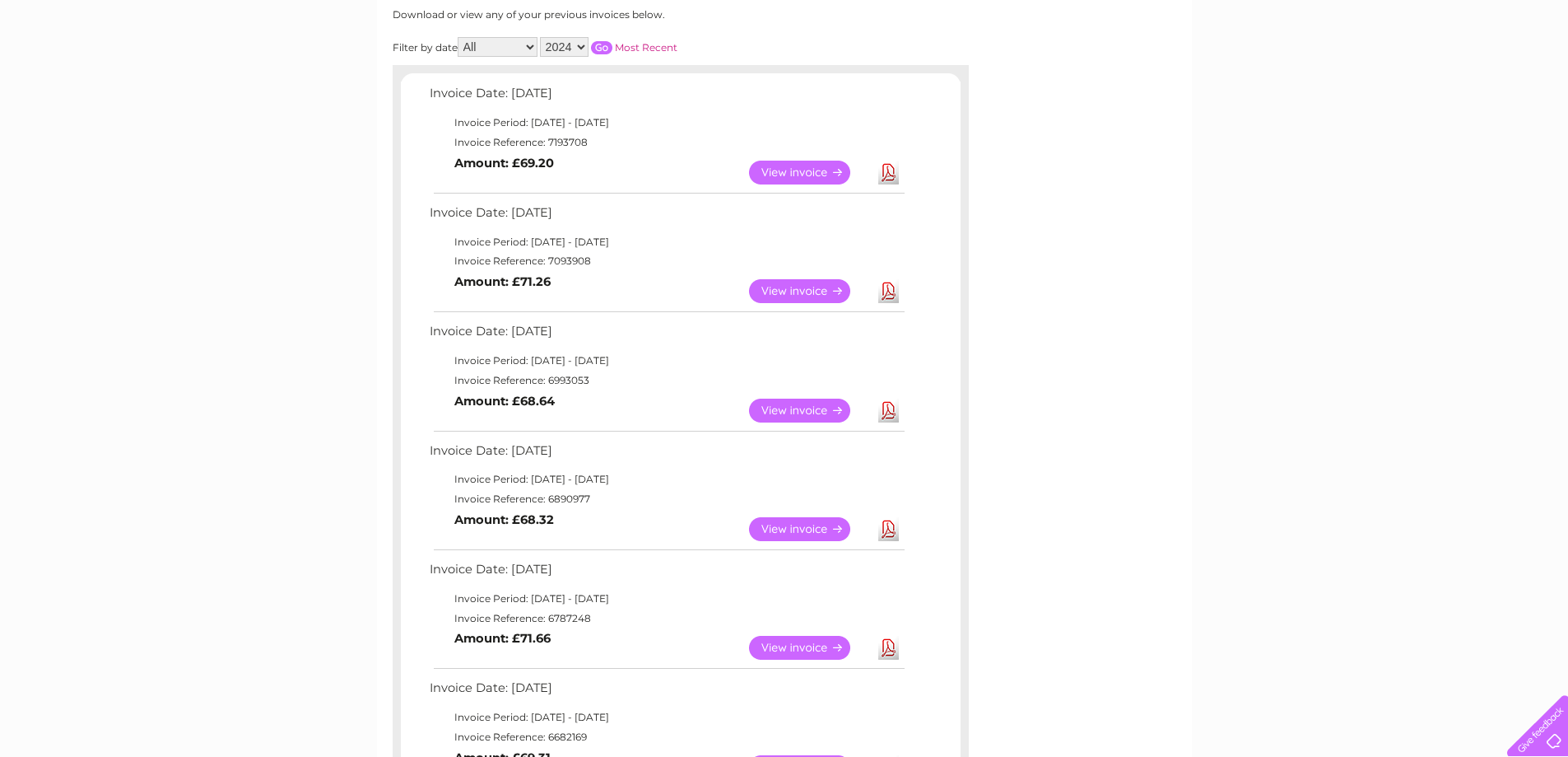
scroll to position [197, 0]
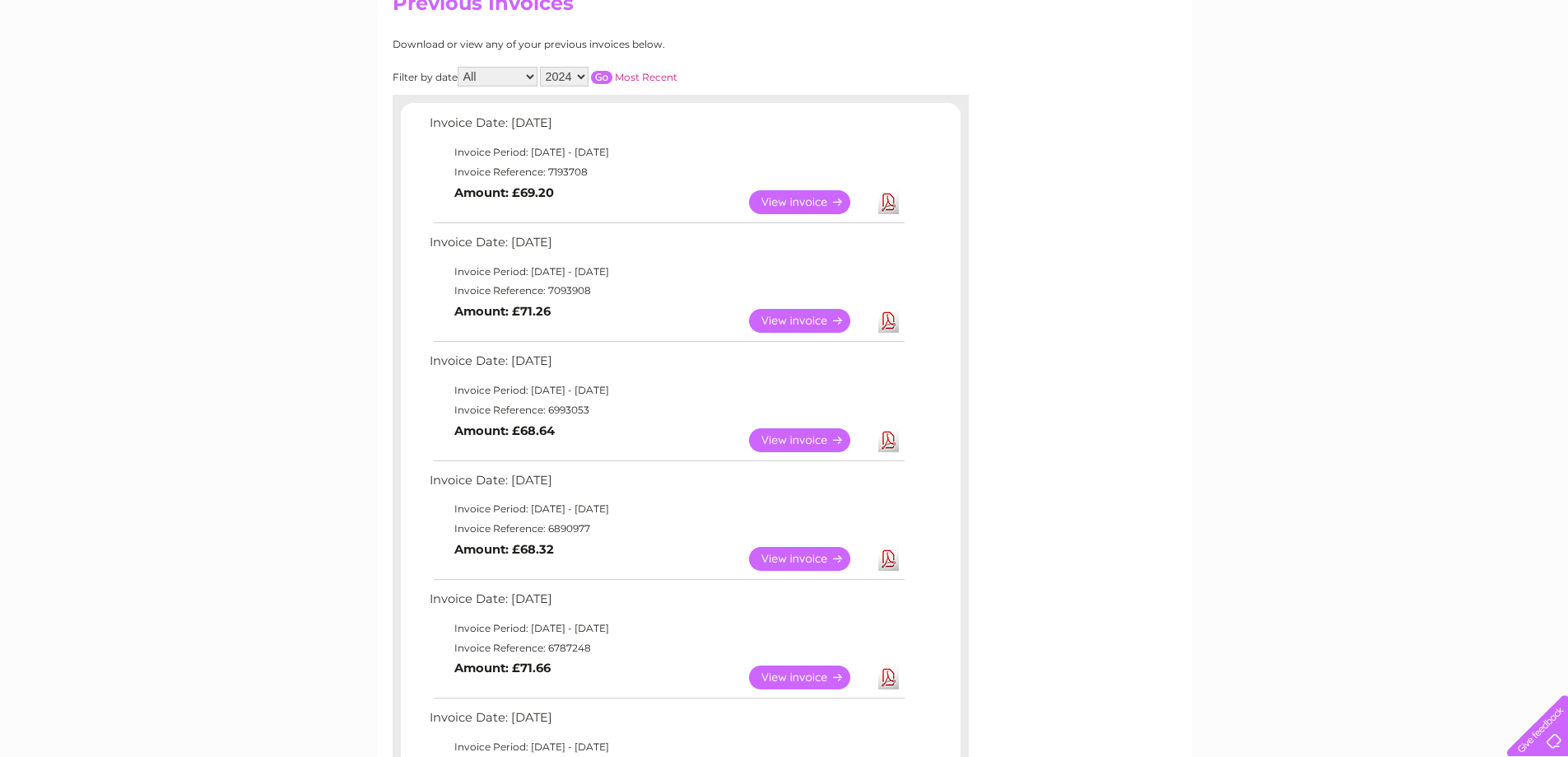
click at [884, 193] on link "Download" at bounding box center [888, 202] width 21 height 24
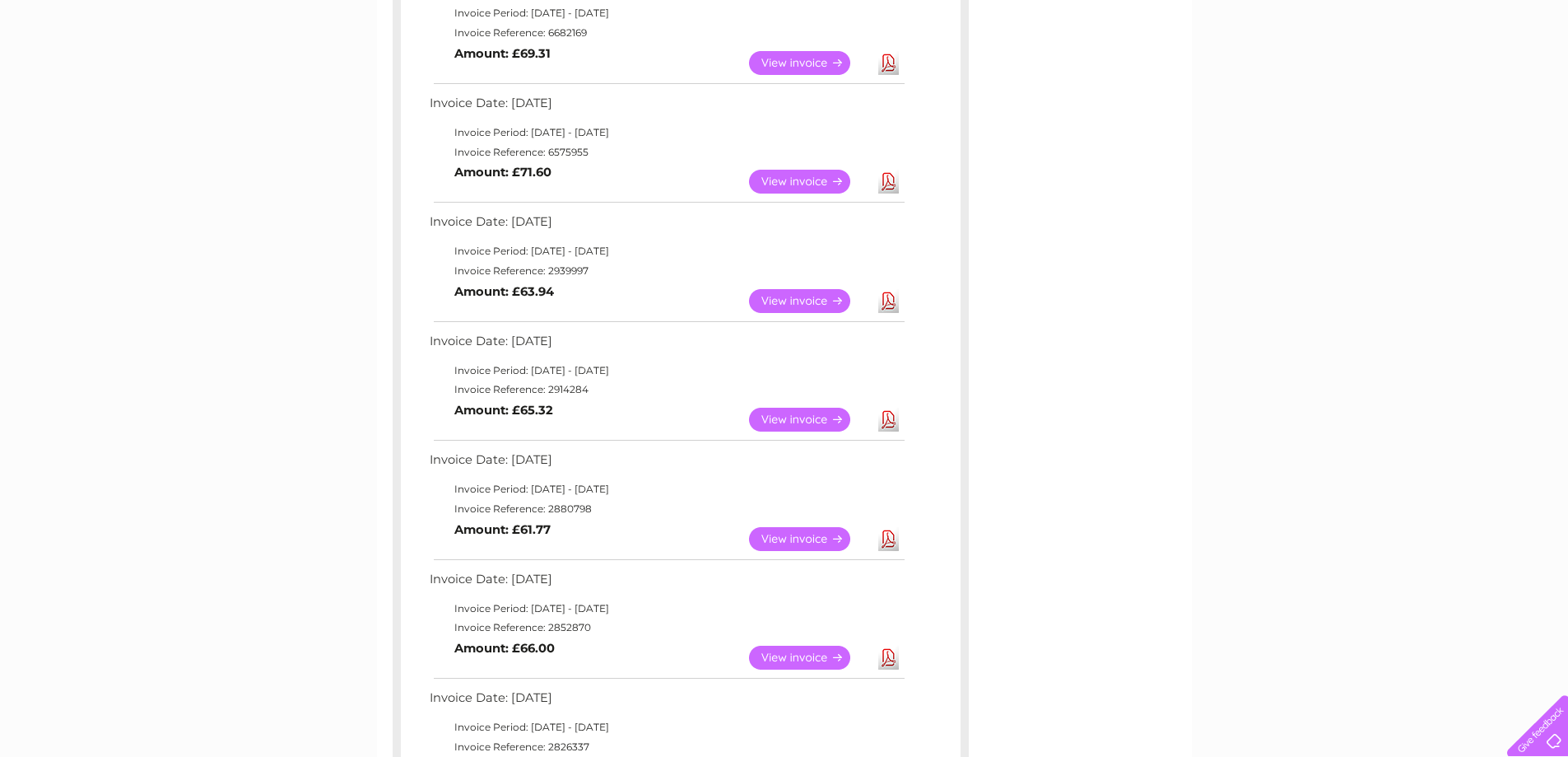
scroll to position [938, 0]
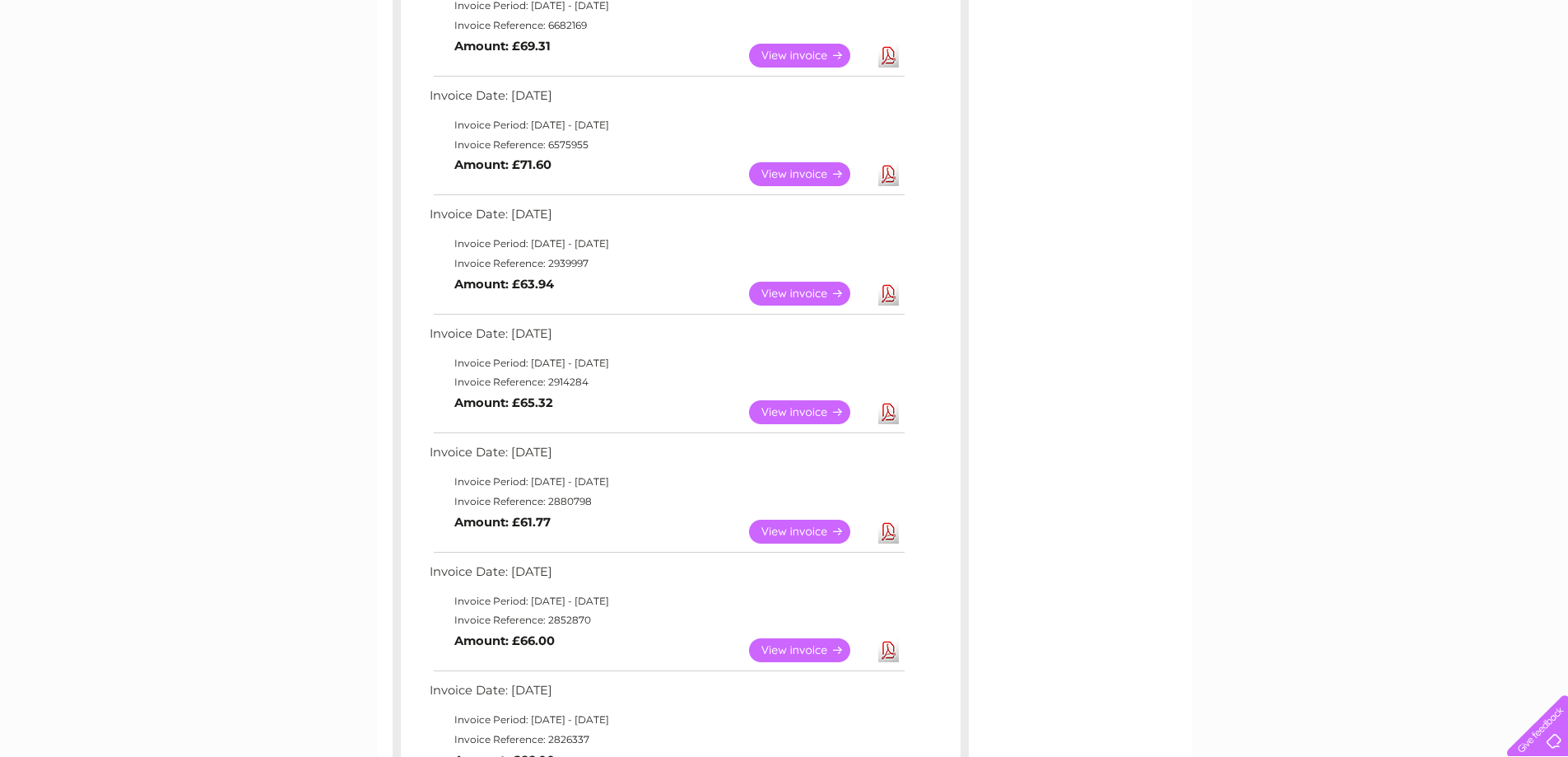
click at [810, 173] on link "View" at bounding box center [809, 174] width 121 height 24
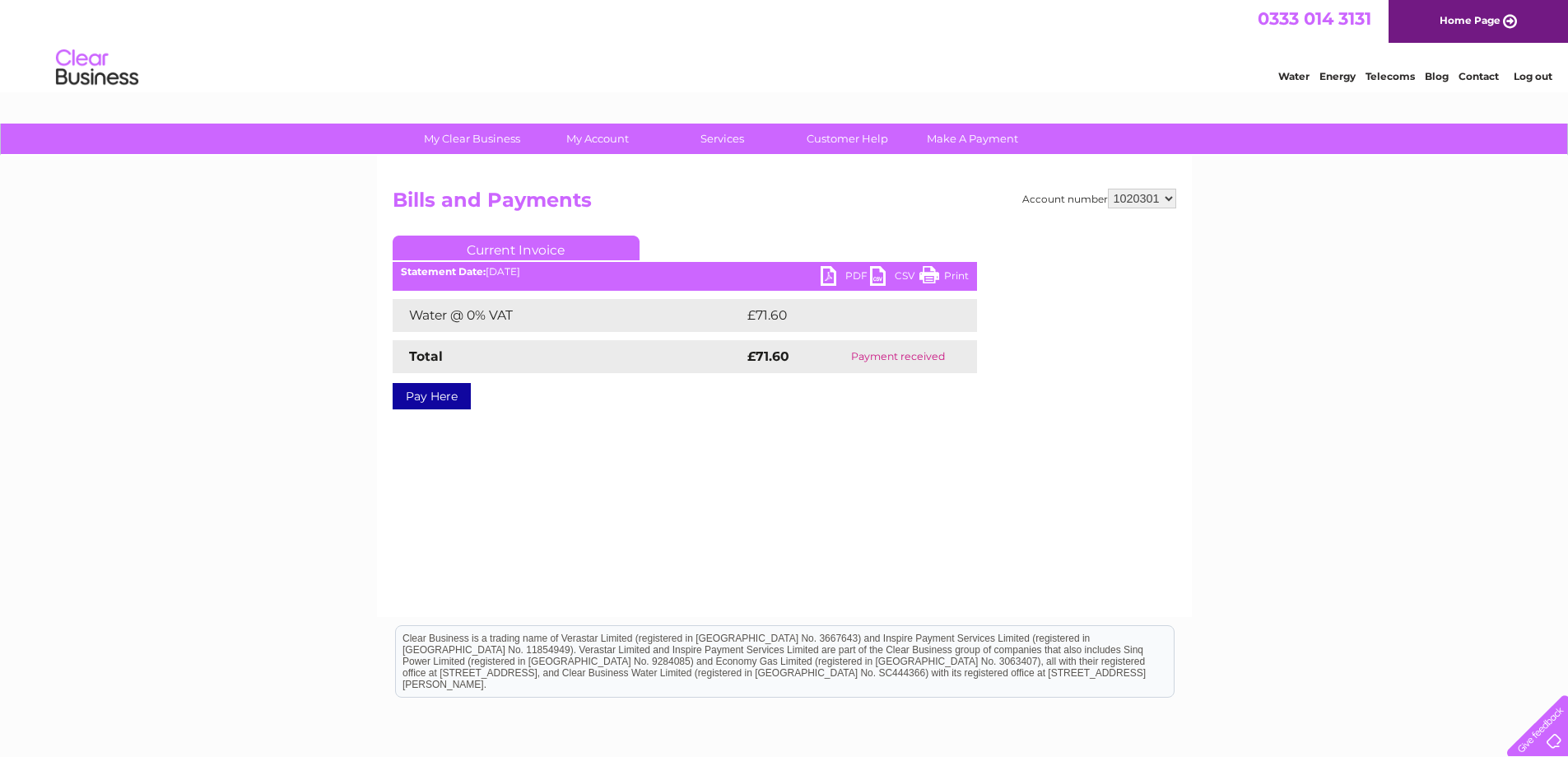
click at [834, 278] on link "PDF" at bounding box center [845, 277] width 49 height 24
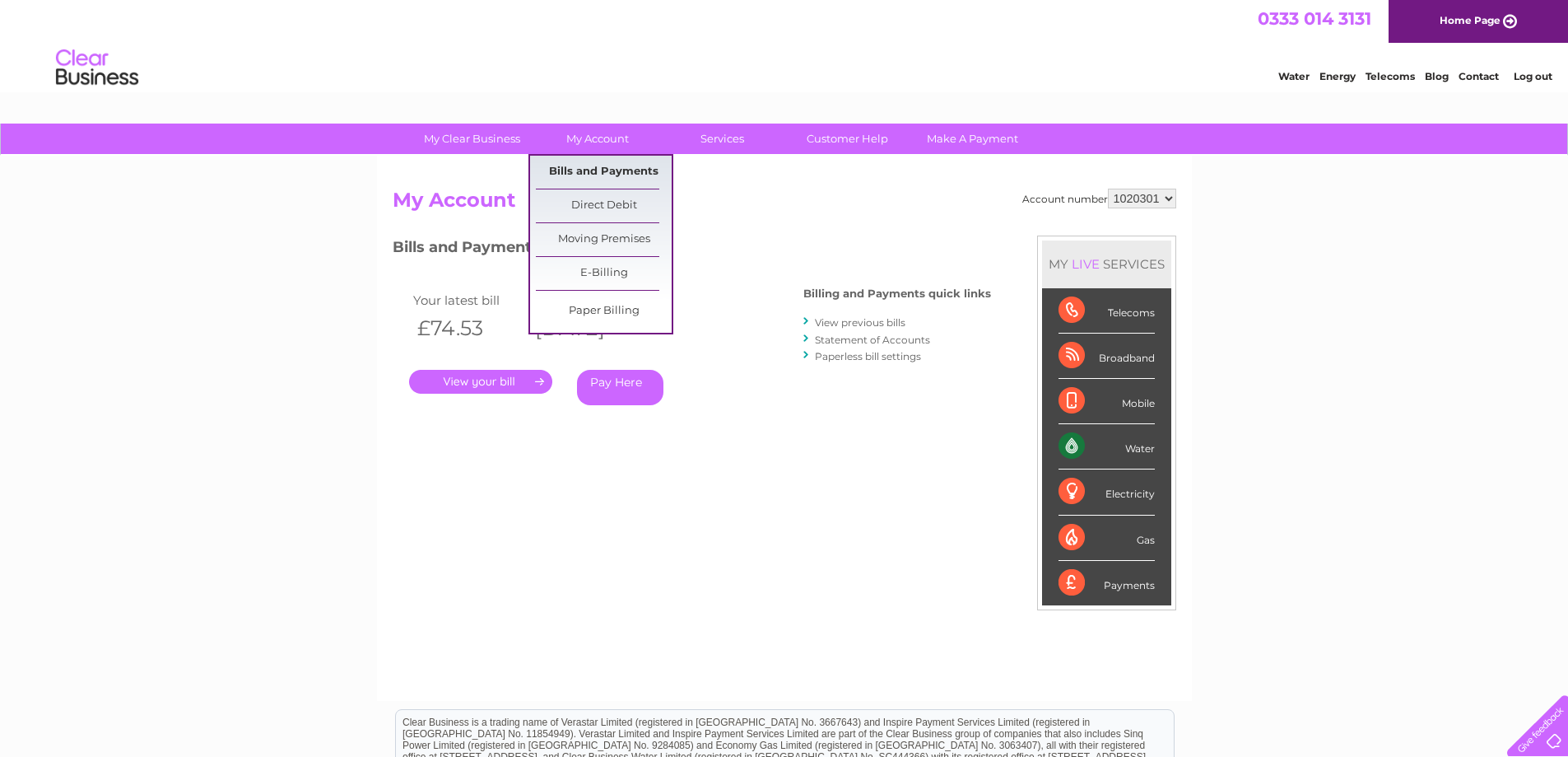
click at [605, 178] on link "Bills and Payments" at bounding box center [603, 172] width 136 height 33
click at [600, 172] on link "Bills and Payments" at bounding box center [603, 172] width 136 height 33
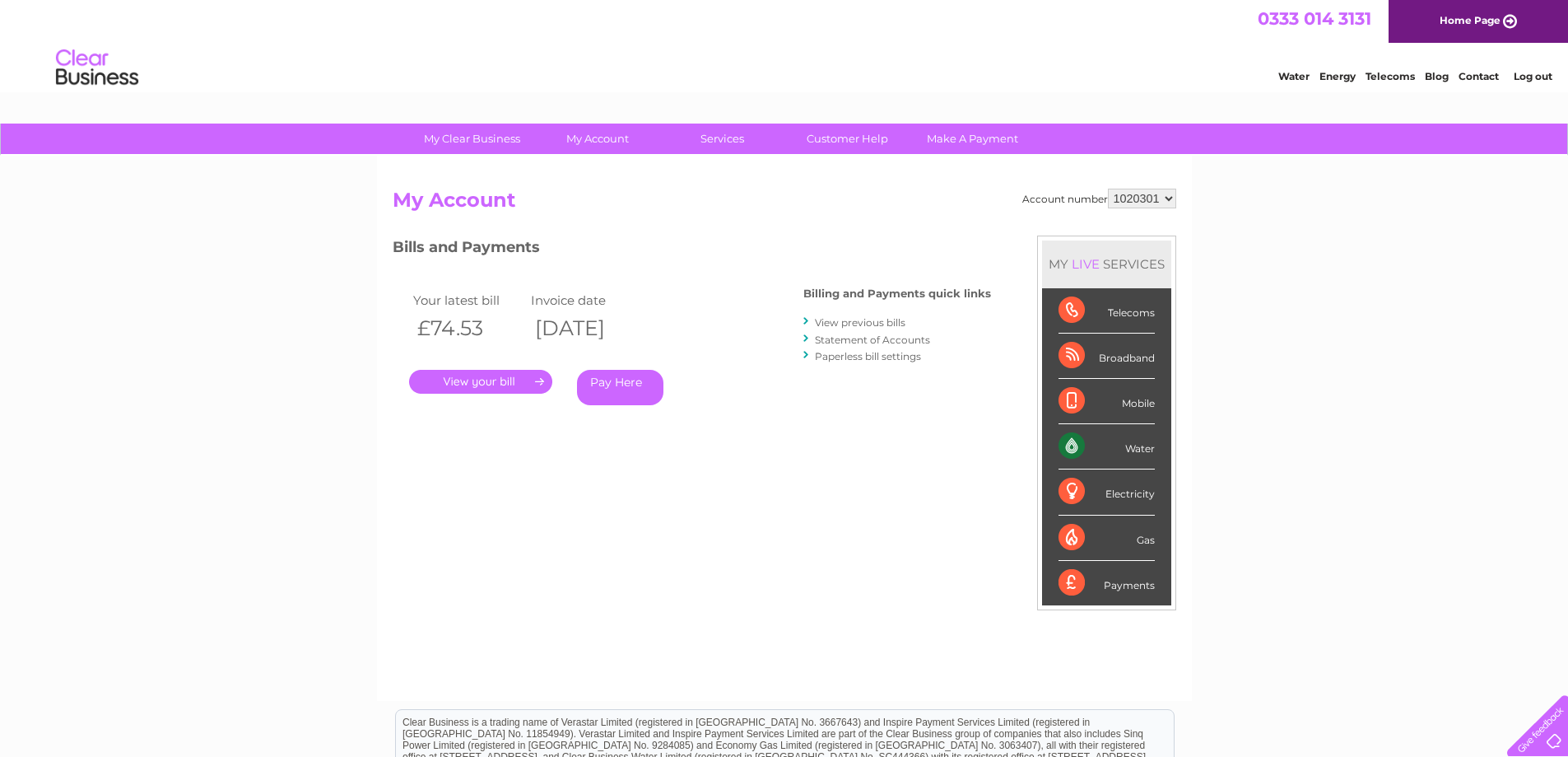
click at [493, 381] on link "." at bounding box center [480, 381] width 143 height 24
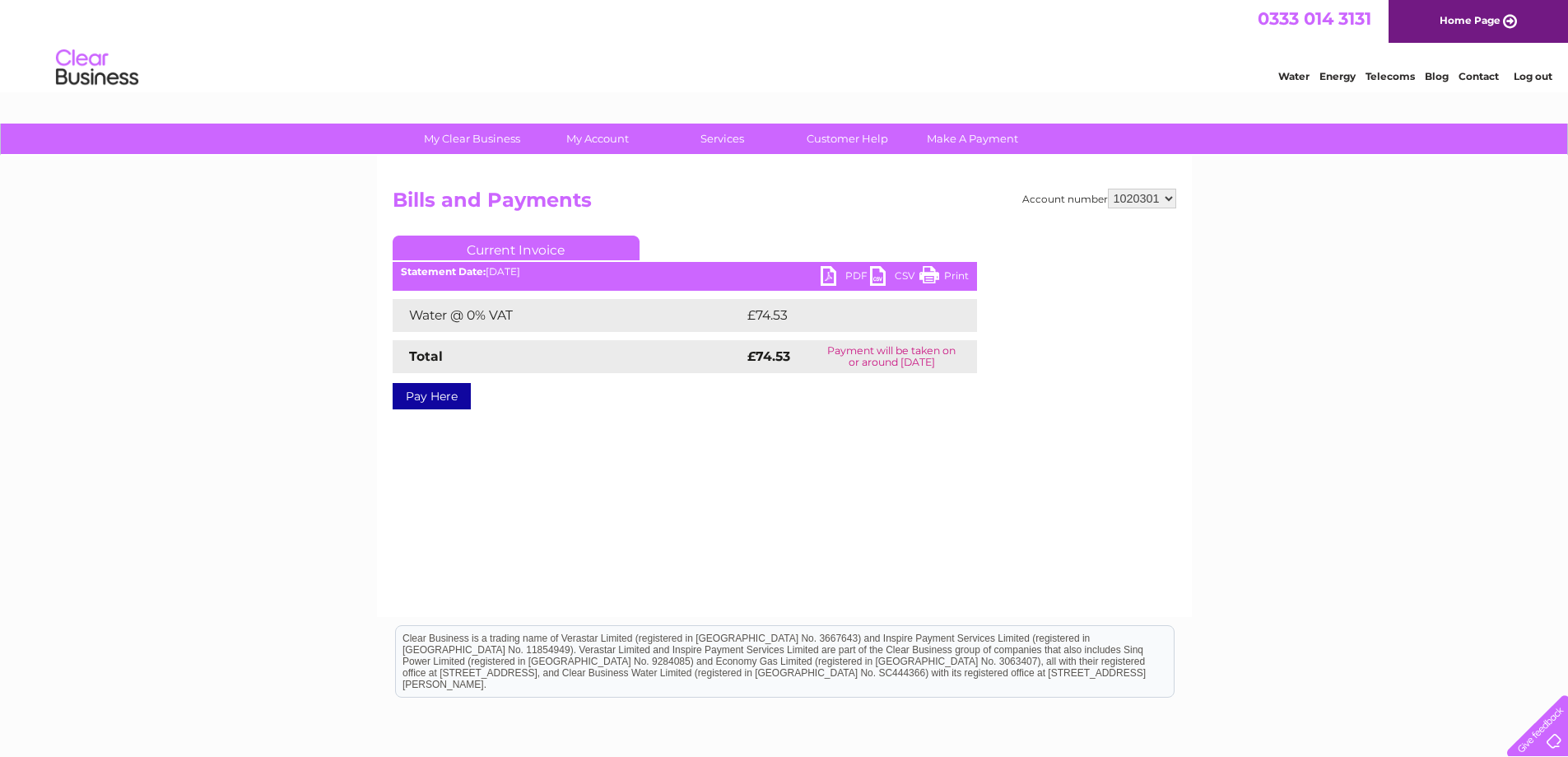
click at [1143, 197] on select "1020301" at bounding box center [1142, 198] width 68 height 20
click at [514, 238] on link "Current Invoice" at bounding box center [516, 248] width 247 height 25
